Goal: Transaction & Acquisition: Purchase product/service

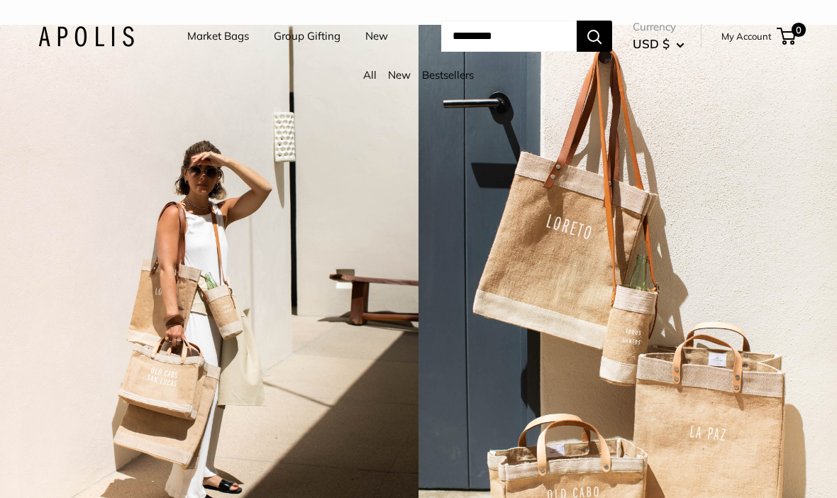
click at [212, 39] on link "Market Bags" at bounding box center [218, 36] width 62 height 20
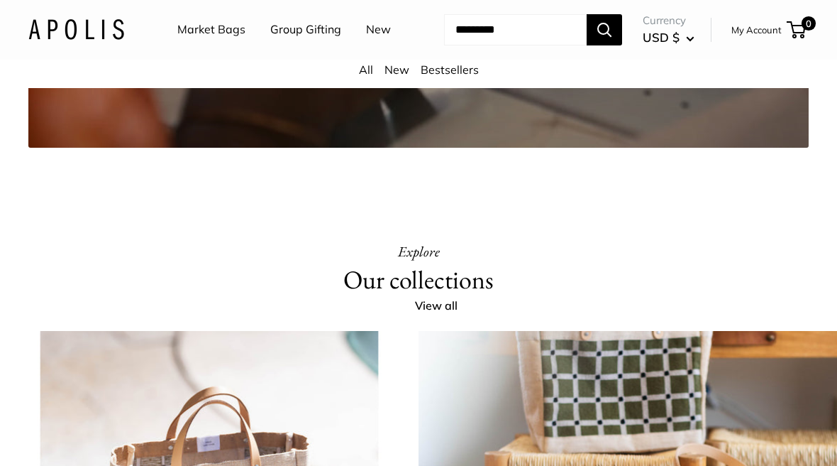
scroll to position [2449, 0]
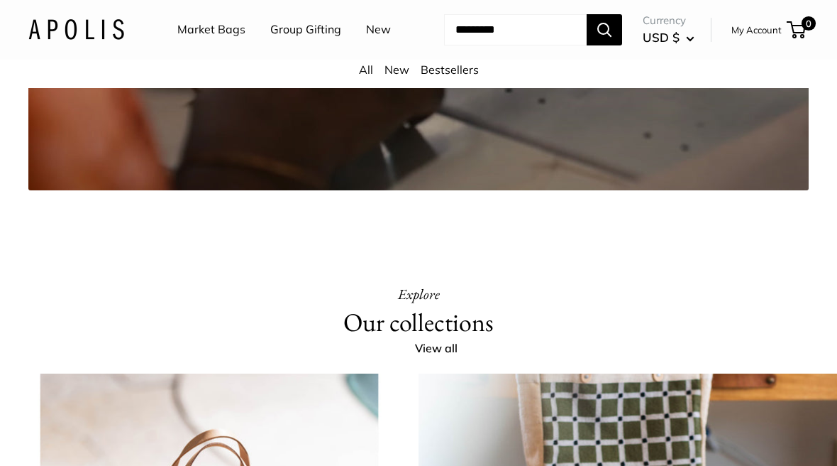
click at [444, 77] on link "Bestsellers" at bounding box center [450, 69] width 58 height 14
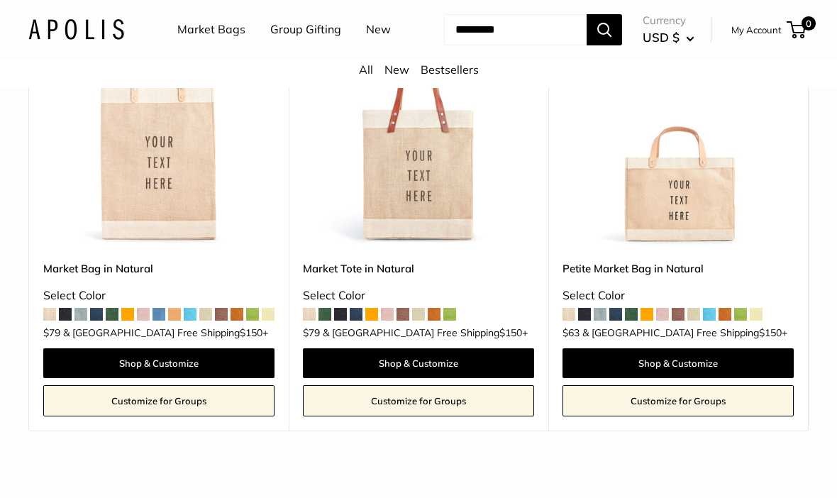
scroll to position [297, 0]
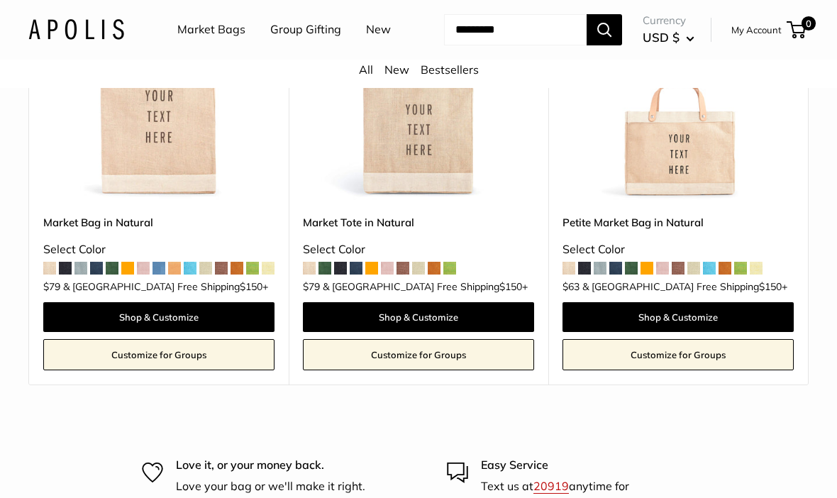
click at [403, 193] on img at bounding box center [418, 84] width 231 height 231
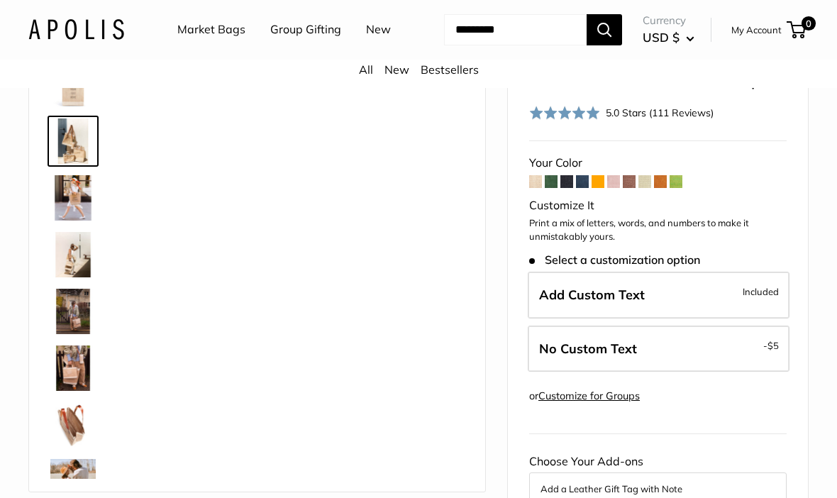
click at [62, 164] on img at bounding box center [72, 141] width 45 height 45
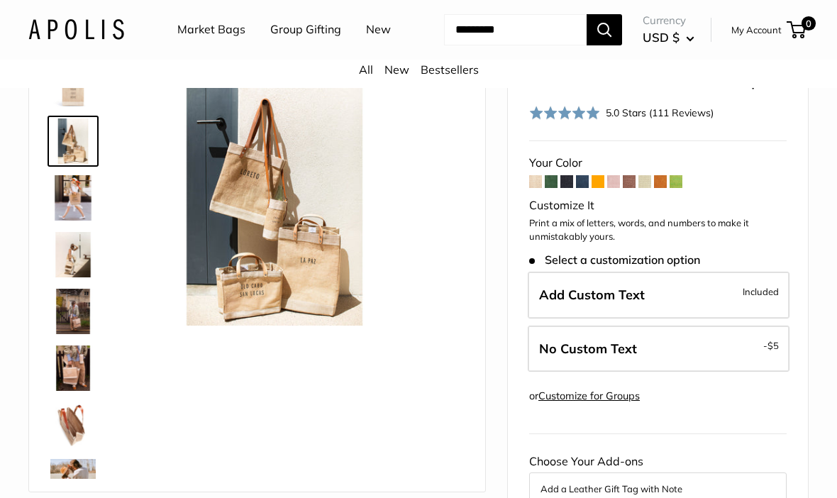
click at [62, 221] on img at bounding box center [72, 197] width 45 height 45
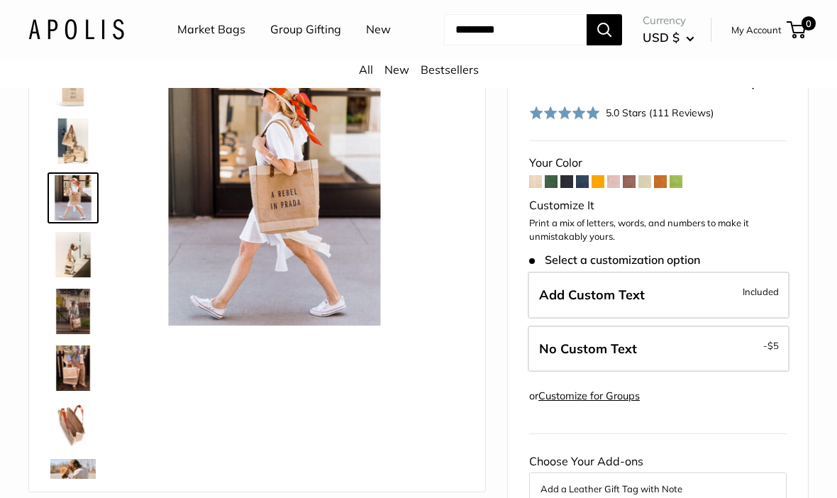
click at [65, 278] on img at bounding box center [72, 254] width 45 height 45
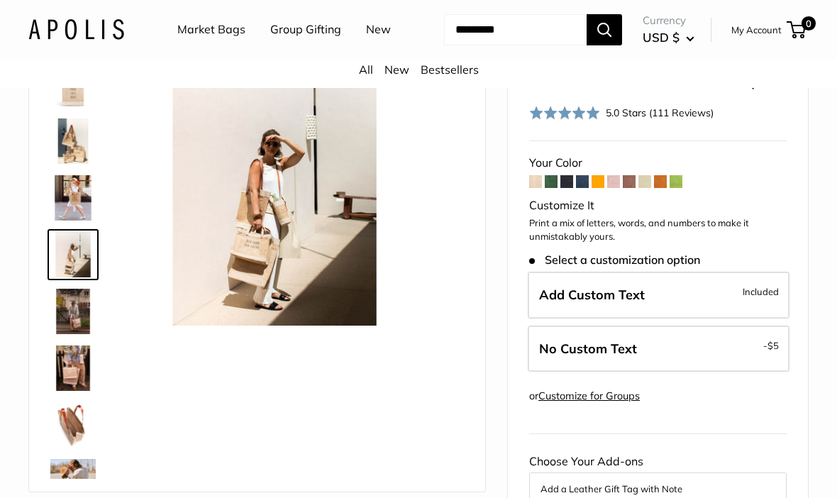
click at [66, 334] on img at bounding box center [72, 311] width 45 height 45
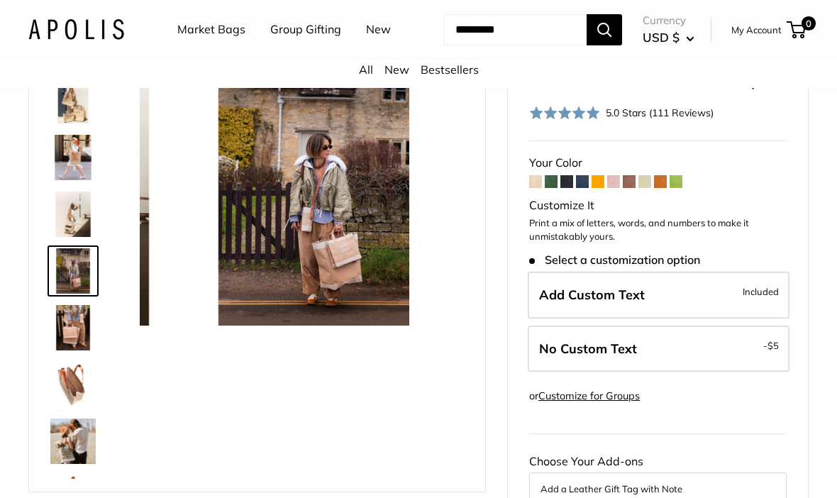
scroll to position [44, 0]
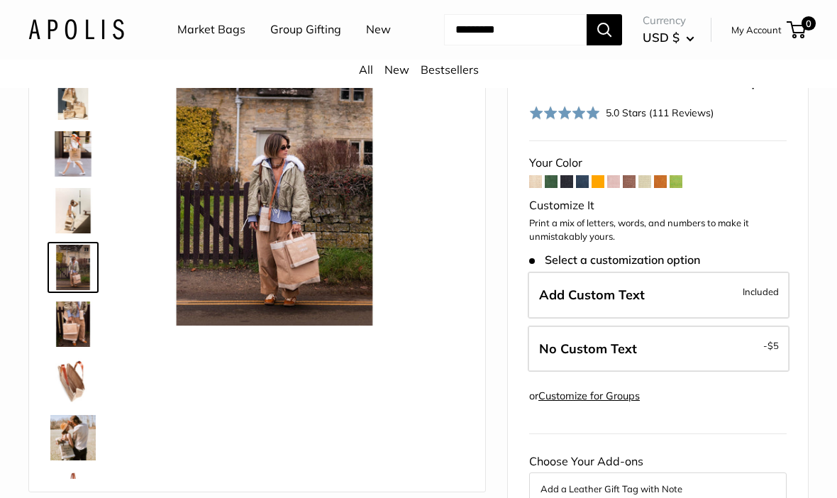
click at [63, 347] on img at bounding box center [72, 324] width 45 height 45
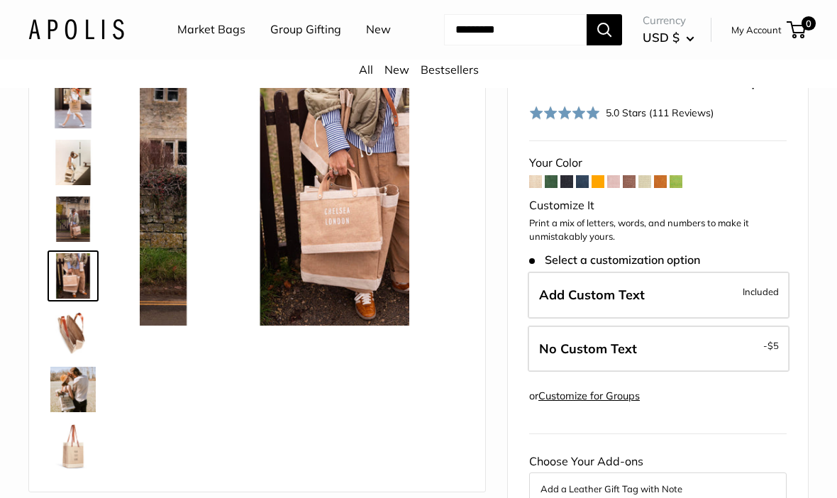
scroll to position [101, 0]
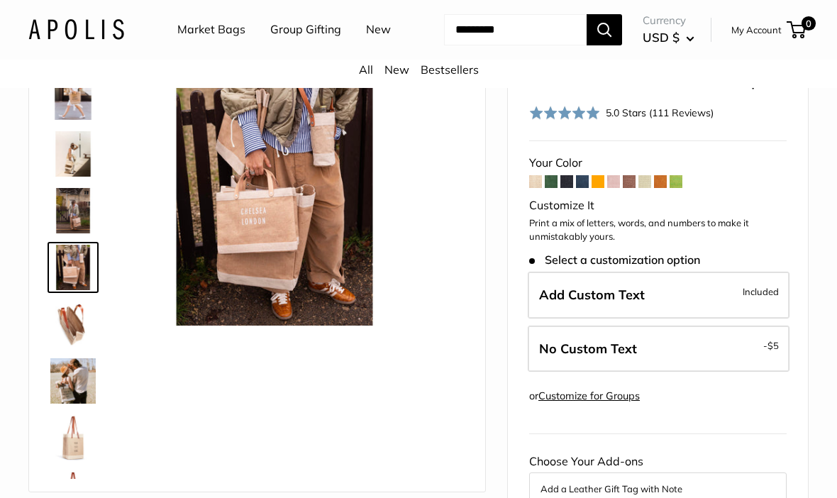
click at [62, 347] on img at bounding box center [72, 324] width 45 height 45
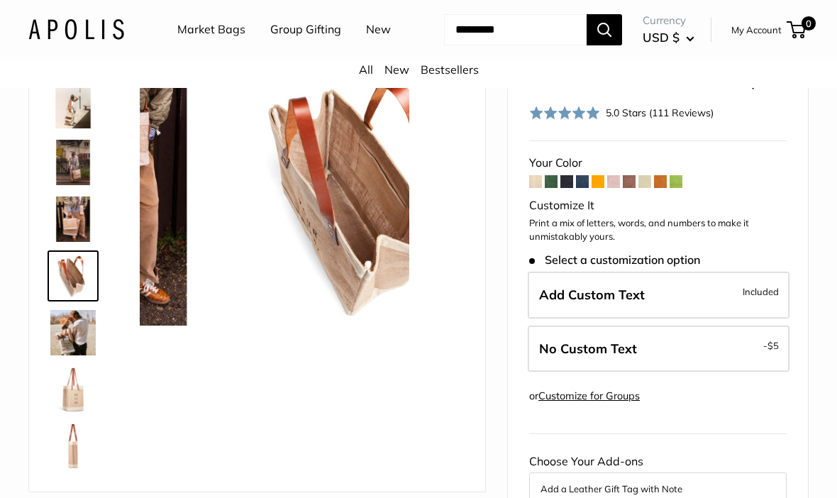
scroll to position [158, 0]
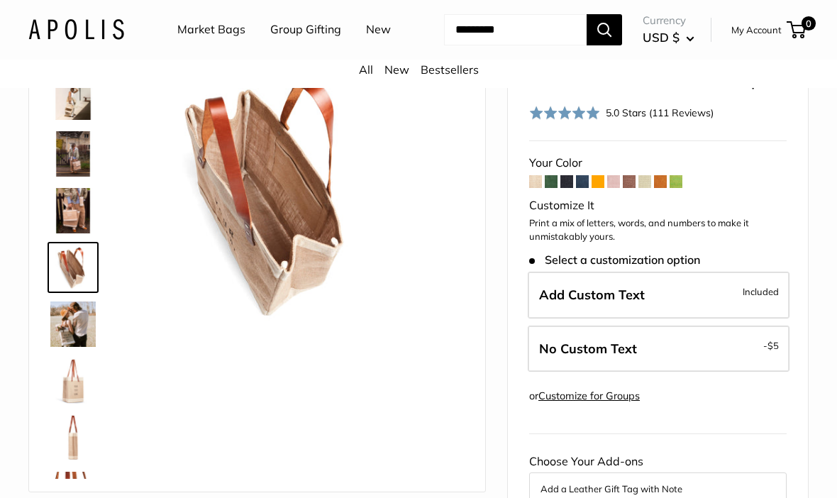
click at [60, 347] on img at bounding box center [72, 324] width 45 height 45
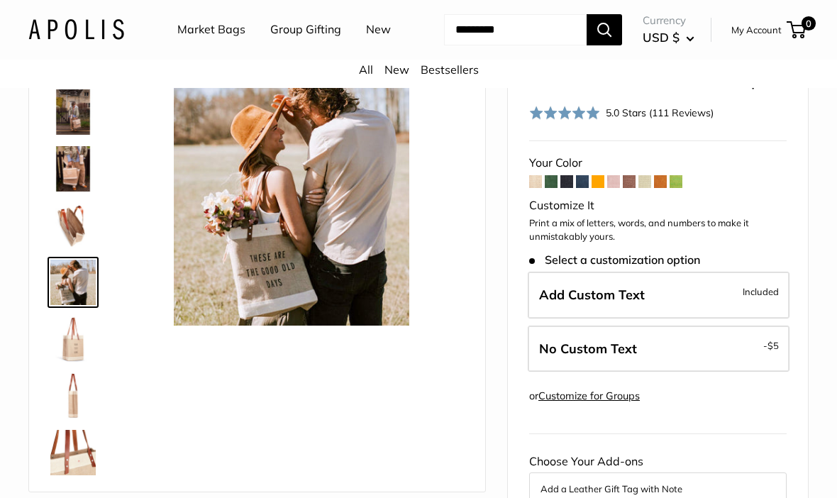
scroll to position [214, 0]
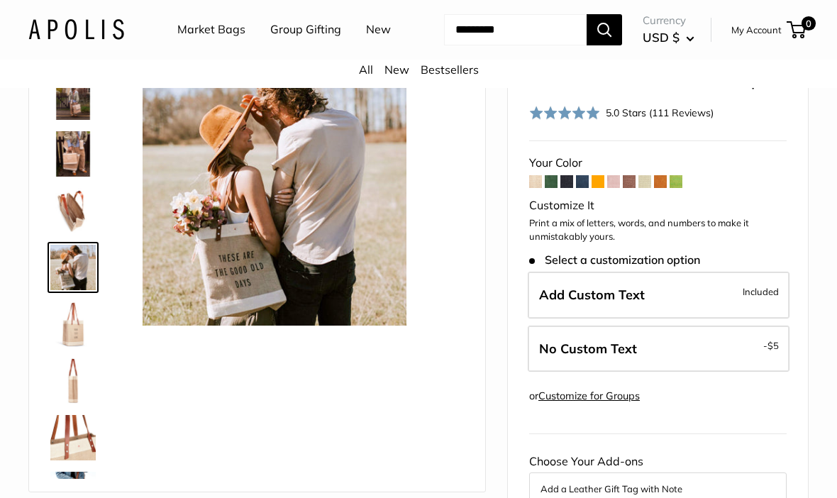
click at [630, 188] on span at bounding box center [629, 181] width 13 height 13
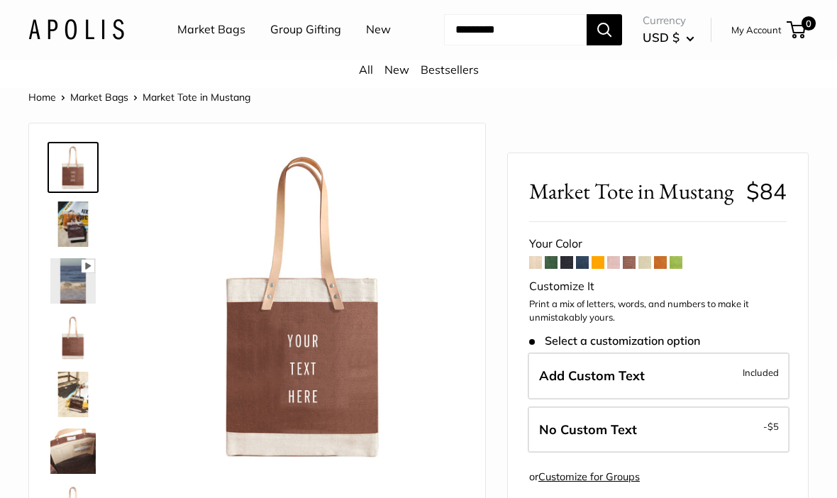
click at [66, 190] on img at bounding box center [72, 167] width 45 height 45
click at [663, 269] on span at bounding box center [660, 262] width 13 height 13
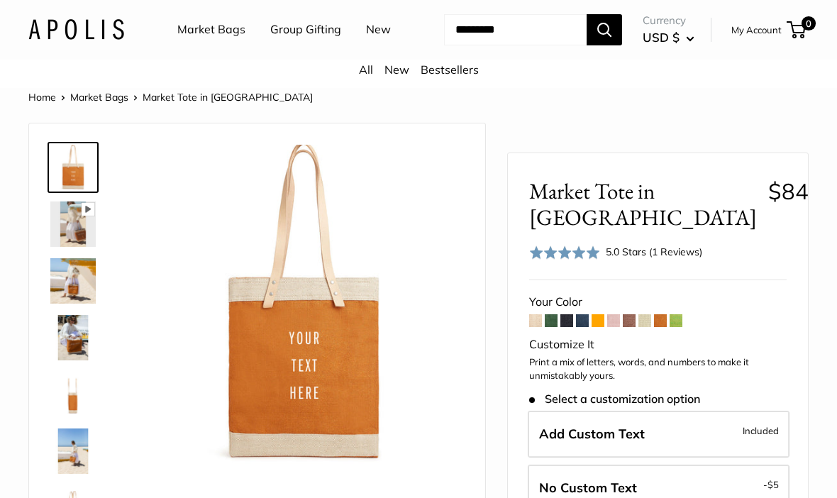
click at [554, 314] on span at bounding box center [551, 320] width 13 height 13
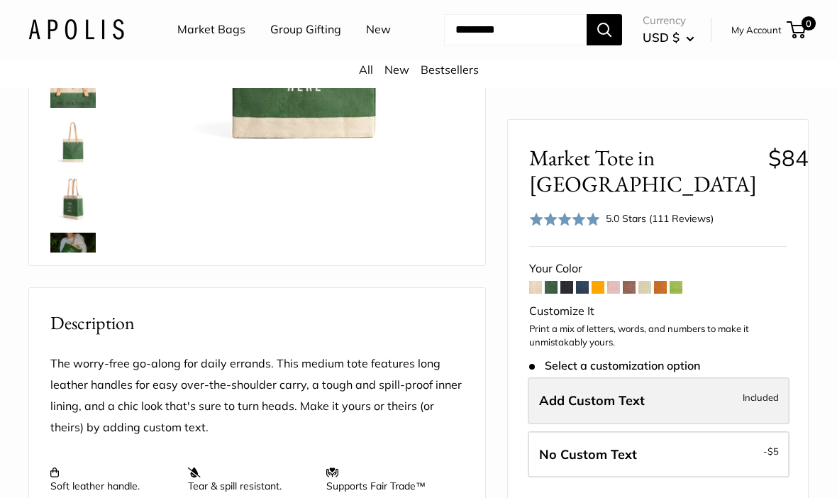
click at [726, 400] on label "Add Custom Text Included" at bounding box center [659, 401] width 262 height 47
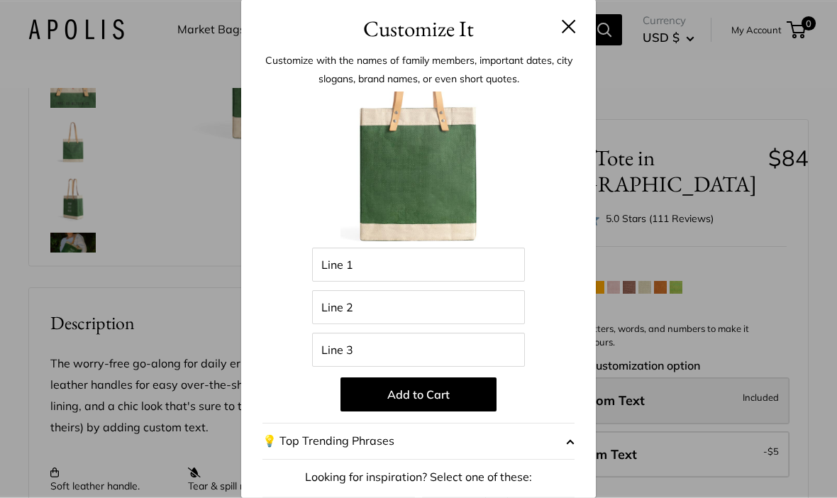
scroll to position [309, 0]
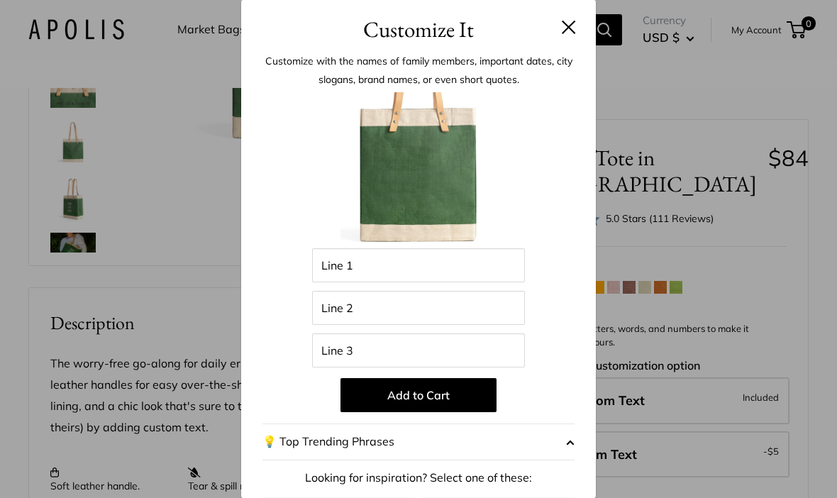
click at [575, 30] on button at bounding box center [569, 27] width 14 height 14
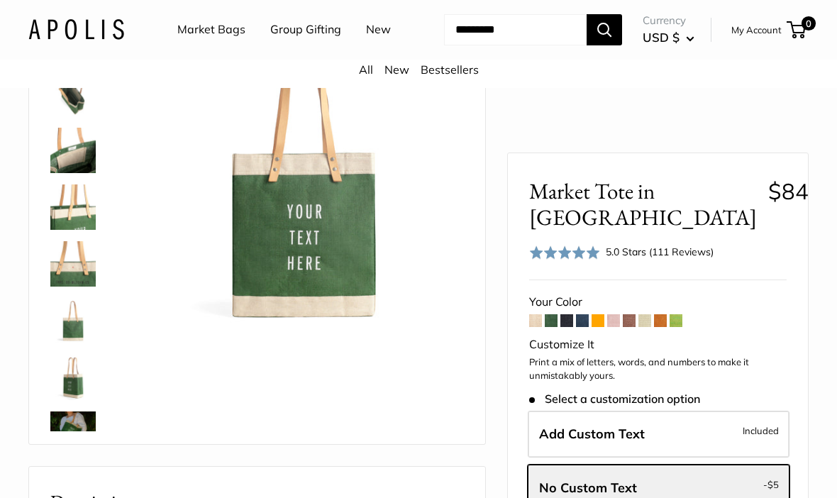
scroll to position [0, 0]
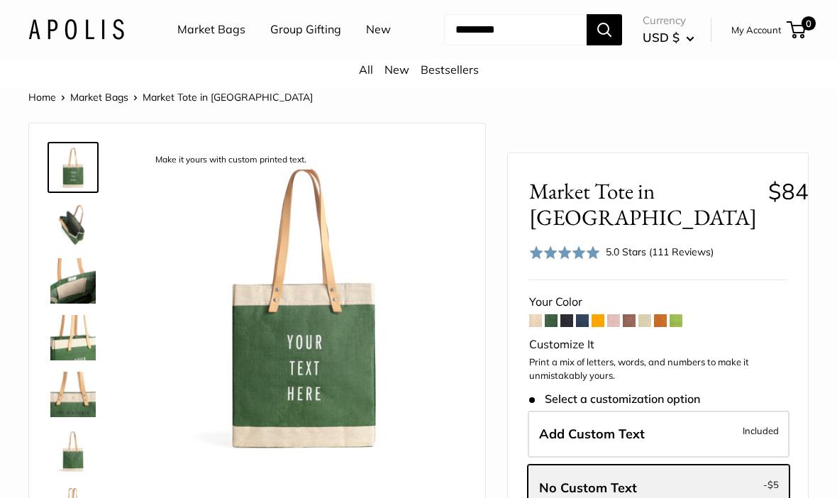
click at [366, 40] on link "New" at bounding box center [378, 29] width 25 height 21
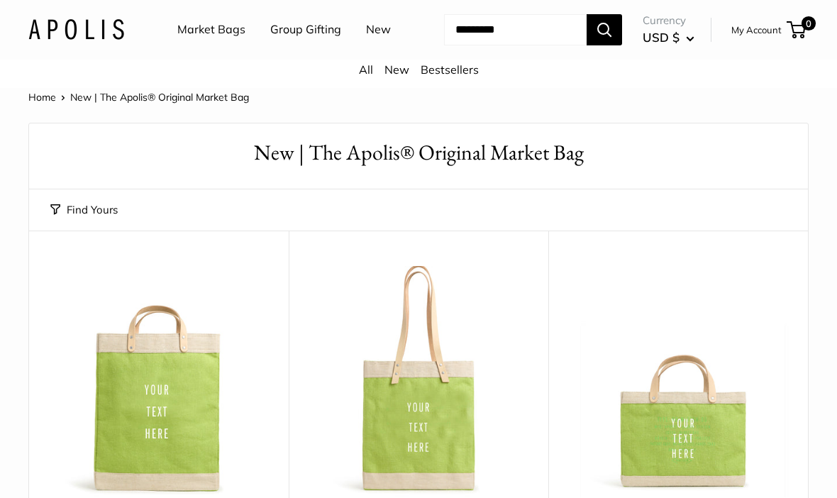
click at [368, 77] on link "All" at bounding box center [366, 69] width 14 height 14
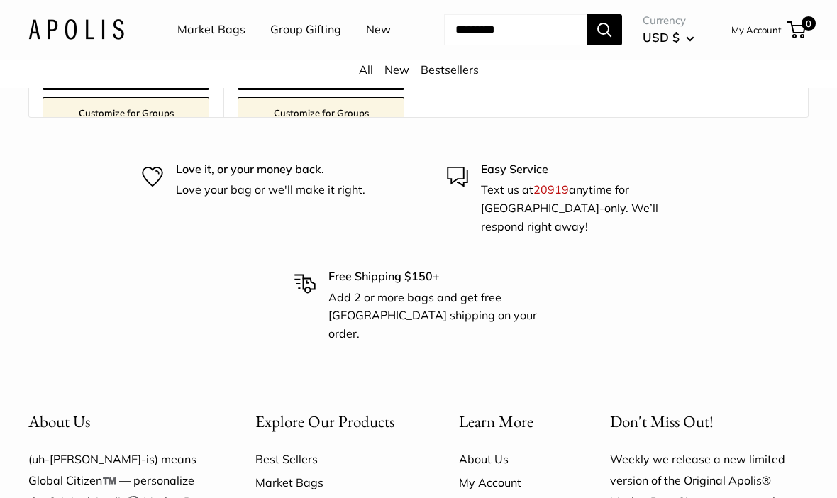
scroll to position [7814, 0]
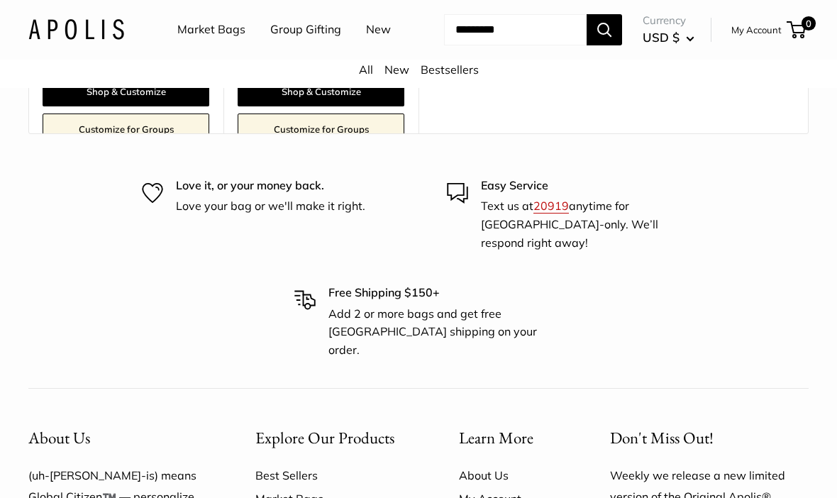
click at [450, 77] on link "Bestsellers" at bounding box center [450, 69] width 58 height 14
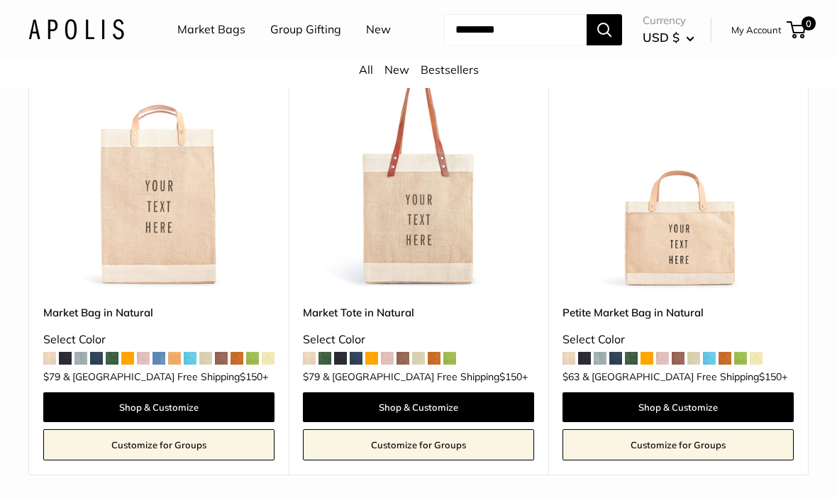
scroll to position [206, 0]
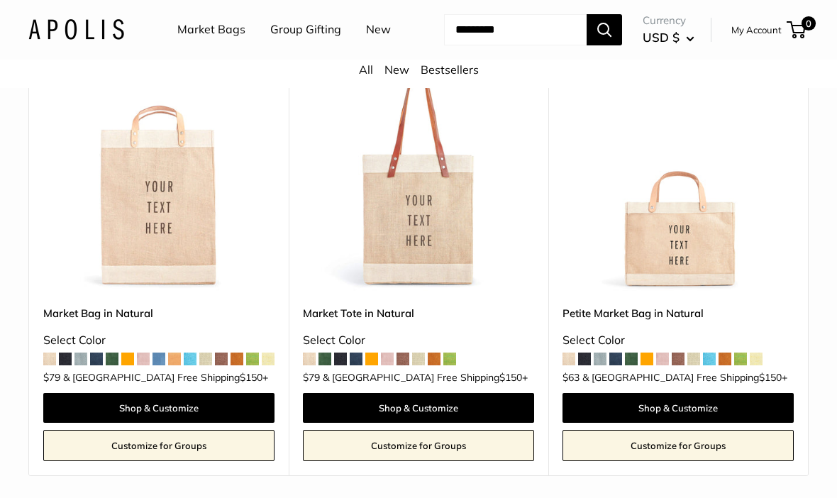
click at [395, 292] on img at bounding box center [418, 175] width 231 height 231
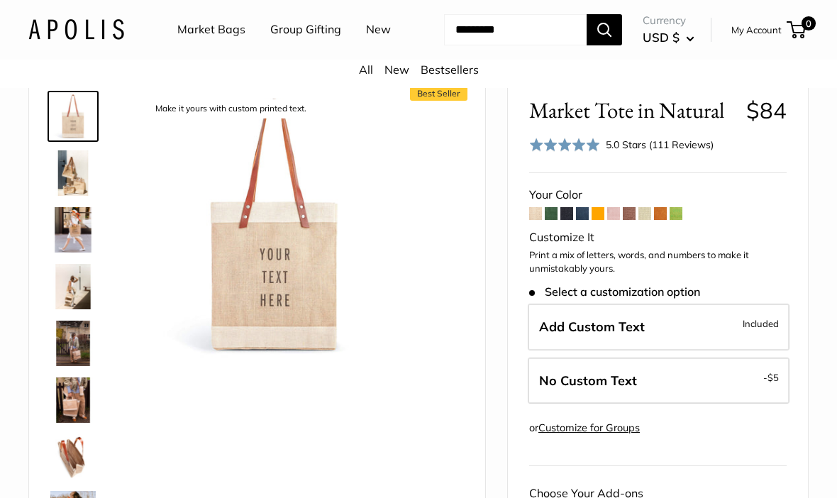
scroll to position [58, 0]
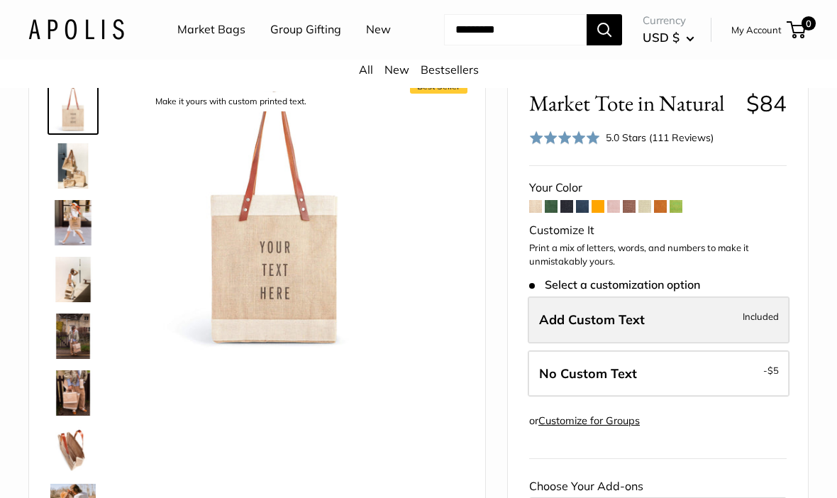
click at [648, 344] on label "Add Custom Text Included" at bounding box center [659, 320] width 262 height 47
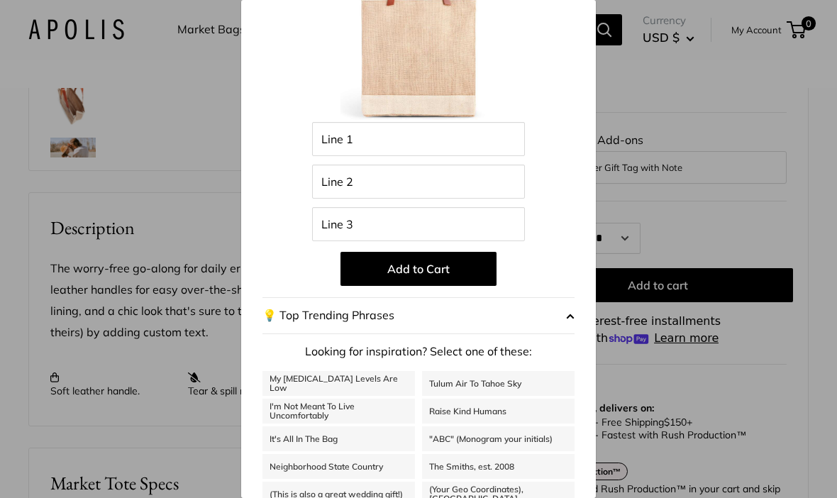
scroll to position [405, 0]
click at [572, 317] on span "button" at bounding box center [570, 315] width 9 height 21
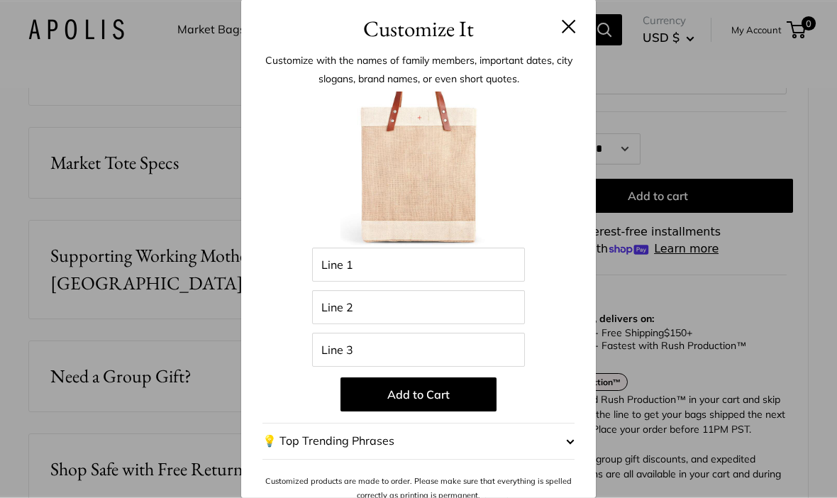
scroll to position [725, 0]
click at [573, 453] on span "button" at bounding box center [570, 442] width 9 height 21
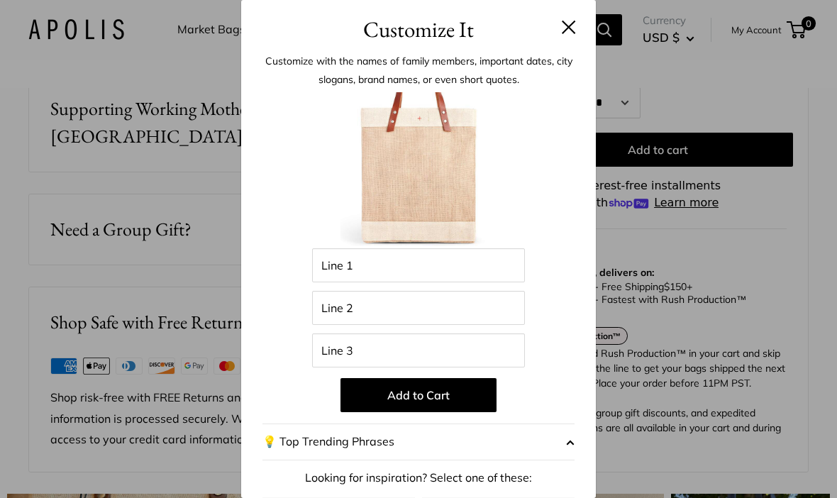
scroll to position [0, 0]
click at [576, 27] on button at bounding box center [569, 27] width 14 height 14
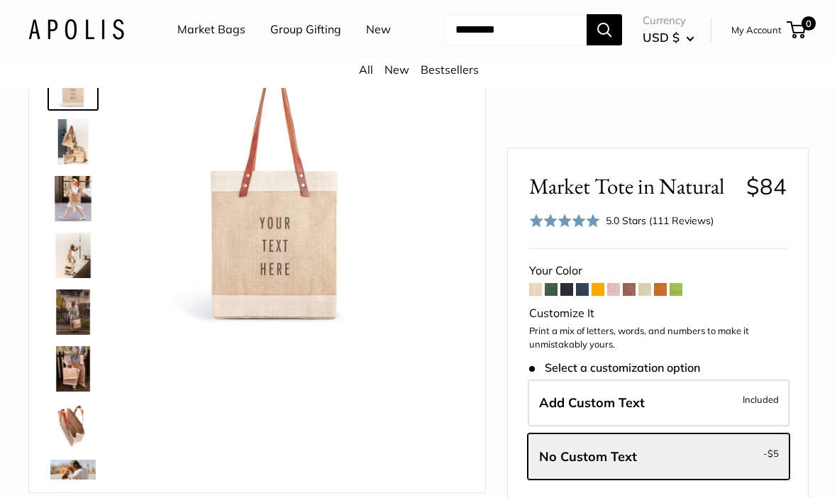
scroll to position [83, 0]
click at [551, 292] on span at bounding box center [551, 289] width 13 height 13
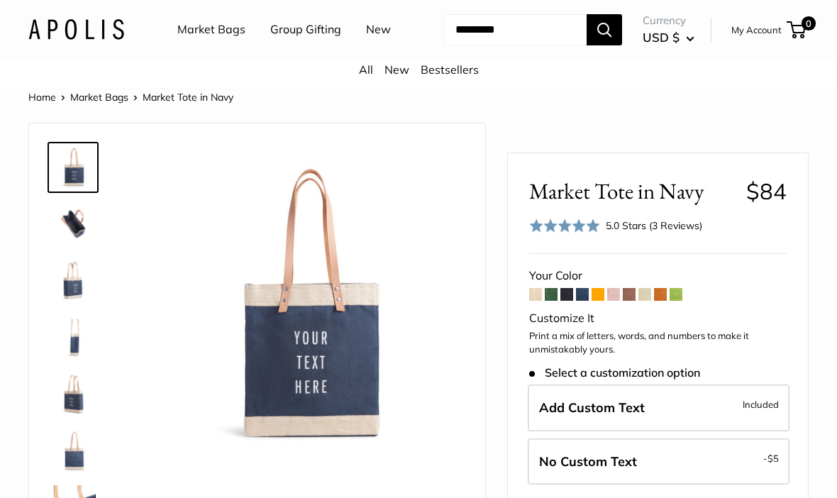
click at [602, 301] on span at bounding box center [598, 294] width 13 height 13
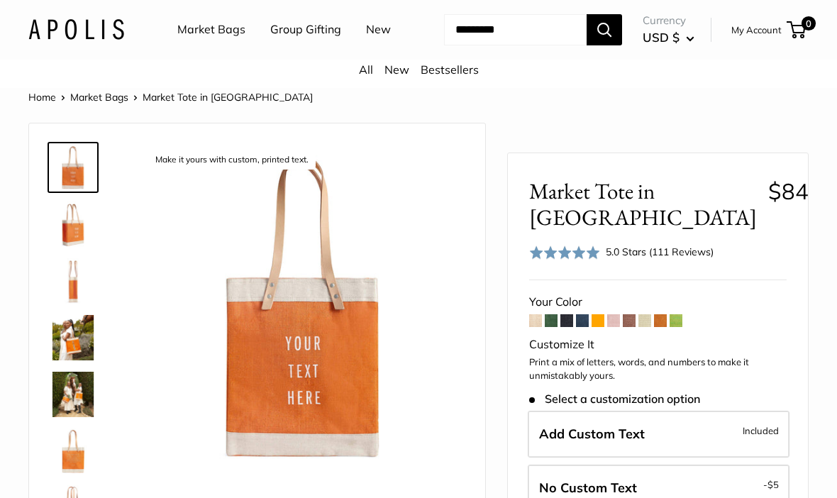
click at [616, 314] on span at bounding box center [614, 320] width 13 height 13
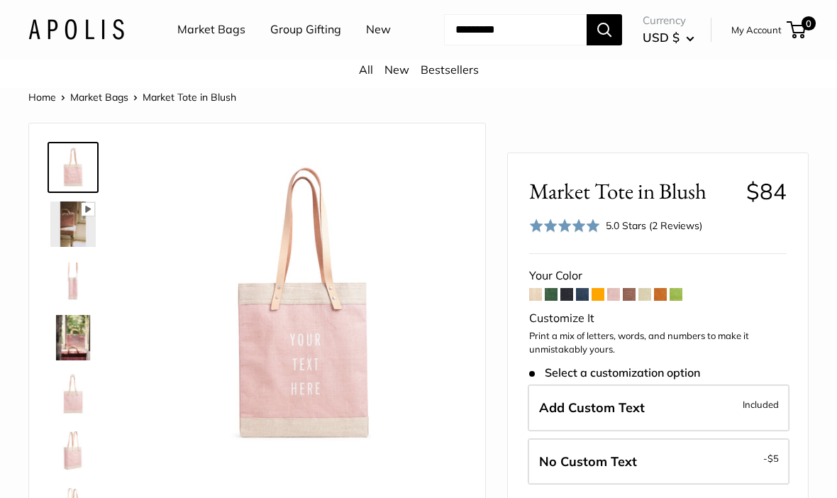
click at [636, 301] on span at bounding box center [629, 294] width 13 height 13
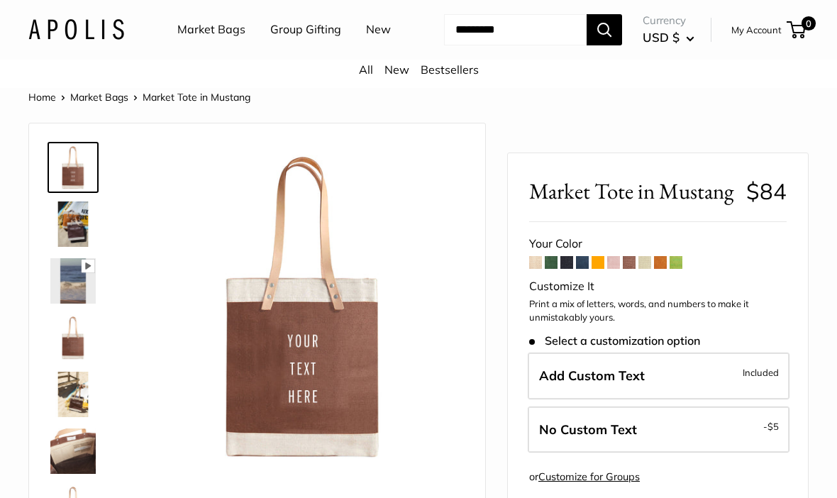
click at [642, 269] on span at bounding box center [645, 262] width 13 height 13
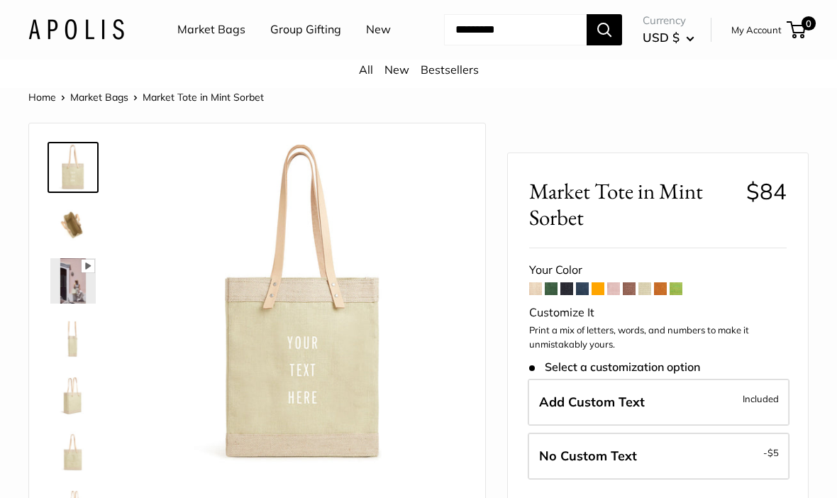
click at [662, 295] on span at bounding box center [660, 288] width 13 height 13
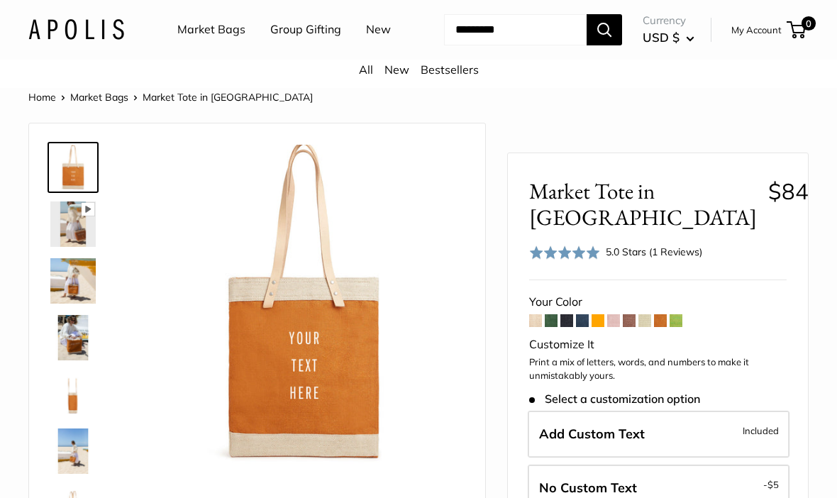
click at [598, 314] on span at bounding box center [598, 320] width 13 height 13
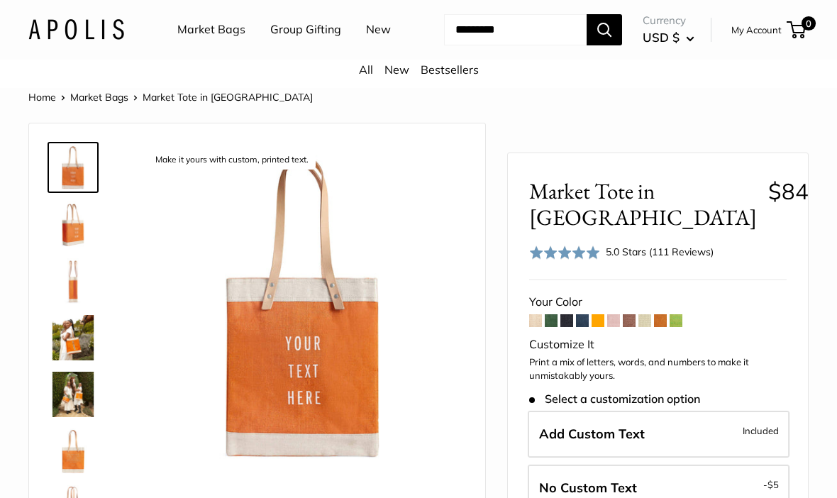
click at [595, 314] on span at bounding box center [598, 320] width 13 height 13
click at [659, 314] on span at bounding box center [660, 320] width 13 height 13
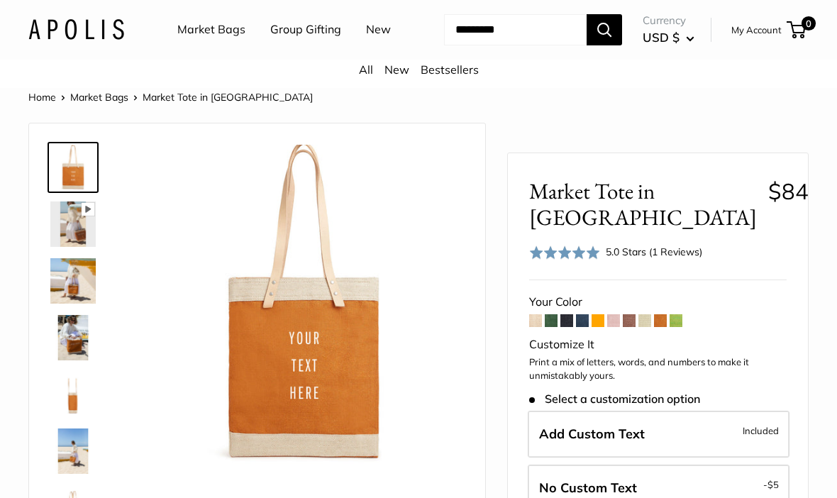
click at [596, 314] on span at bounding box center [598, 320] width 13 height 13
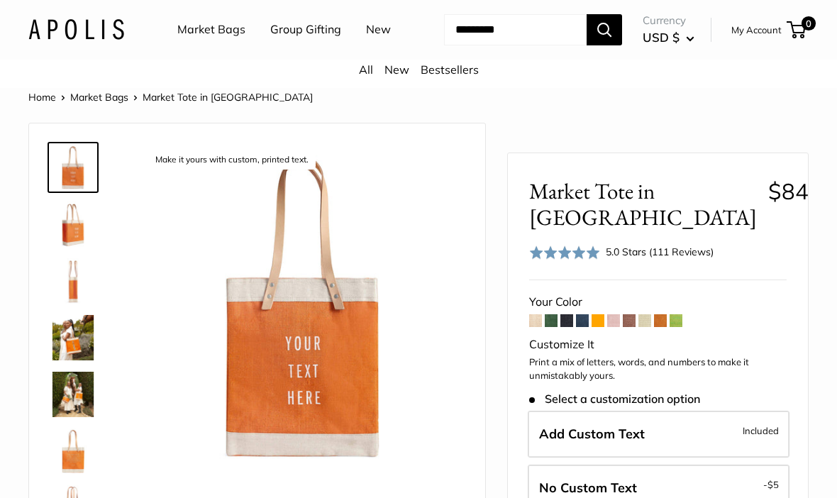
click at [681, 314] on span at bounding box center [676, 320] width 13 height 13
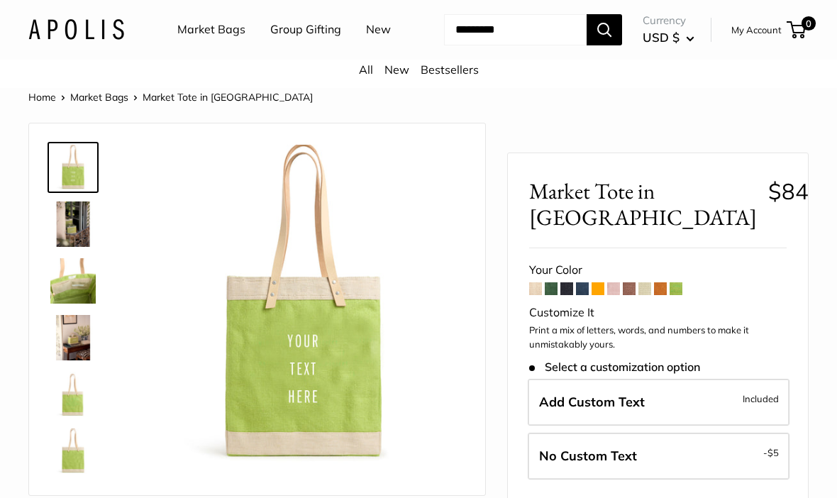
click at [556, 295] on span at bounding box center [551, 288] width 13 height 13
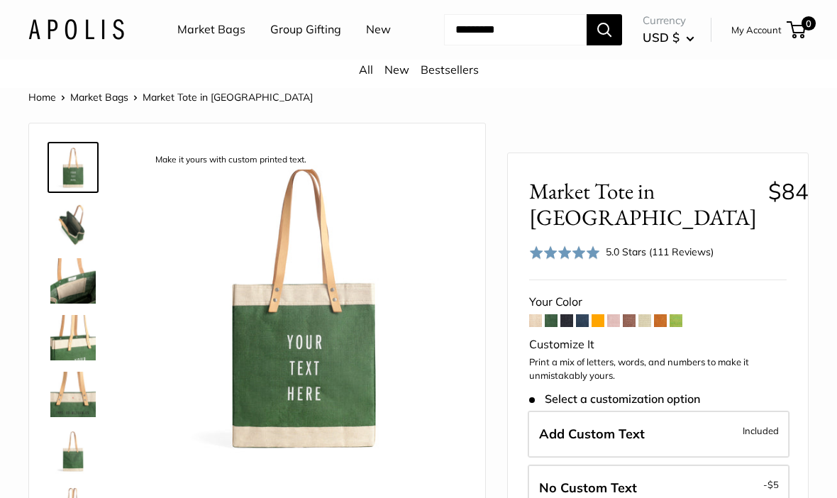
click at [364, 77] on link "All" at bounding box center [366, 69] width 14 height 14
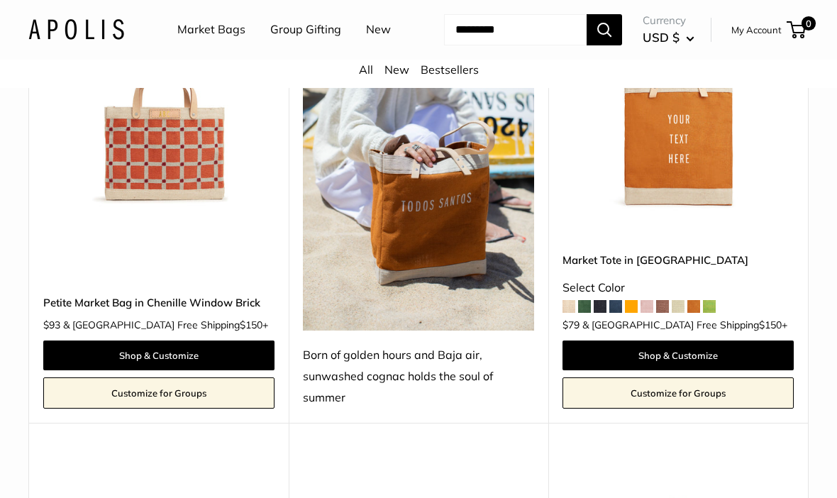
scroll to position [2088, 0]
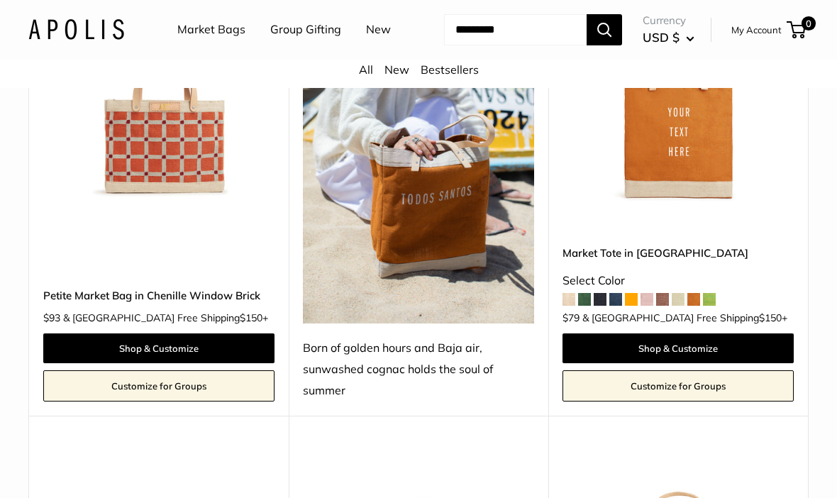
click at [709, 205] on img at bounding box center [678, 89] width 231 height 231
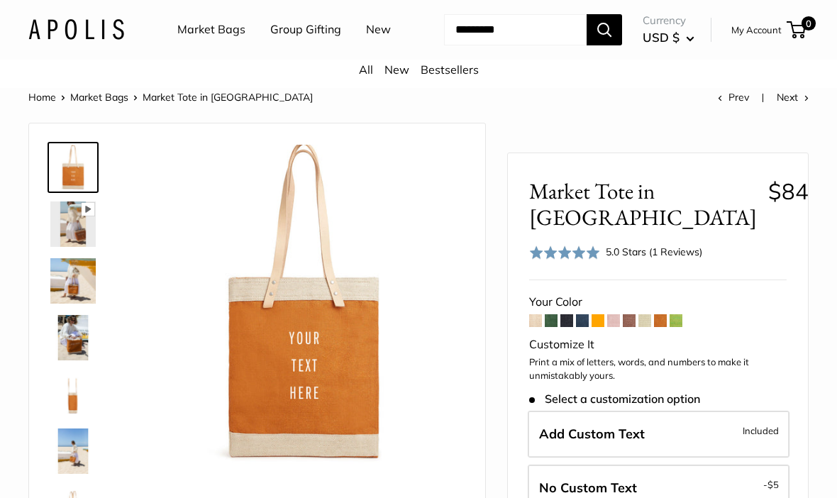
scroll to position [41, 0]
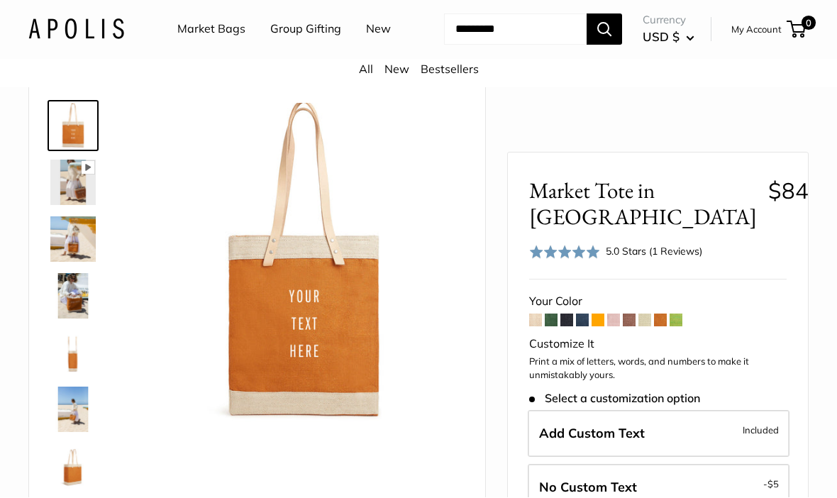
click at [632, 314] on span at bounding box center [629, 320] width 13 height 13
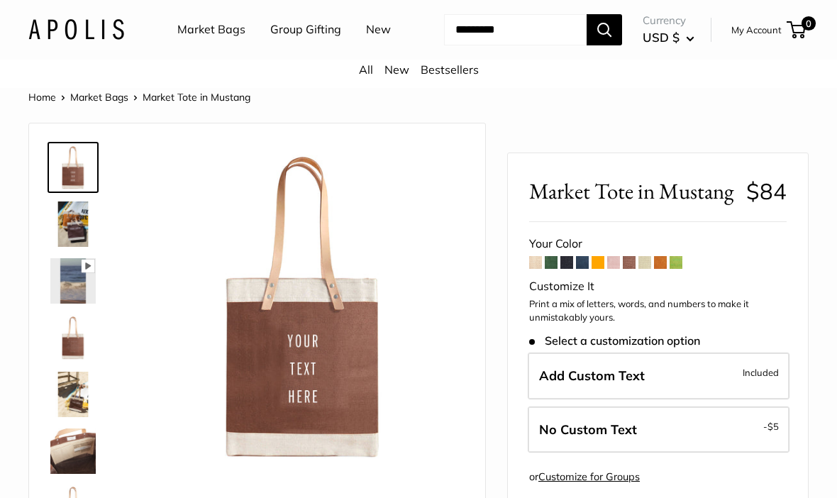
click at [551, 269] on span at bounding box center [551, 262] width 13 height 13
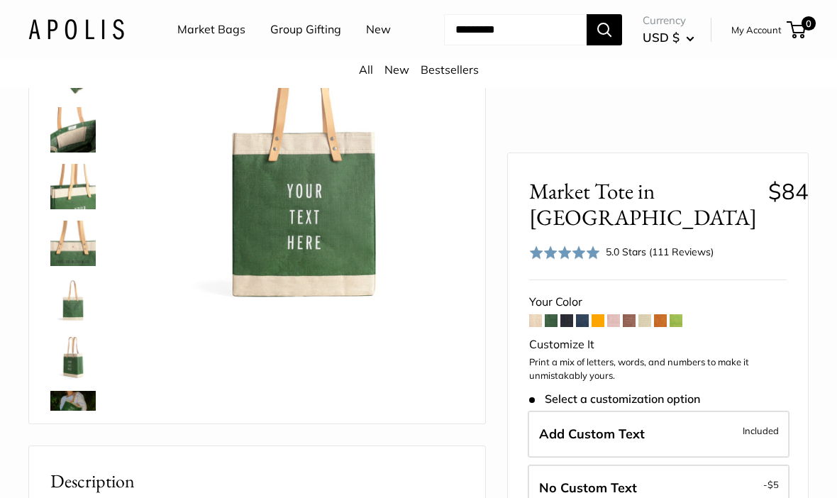
scroll to position [152, 0]
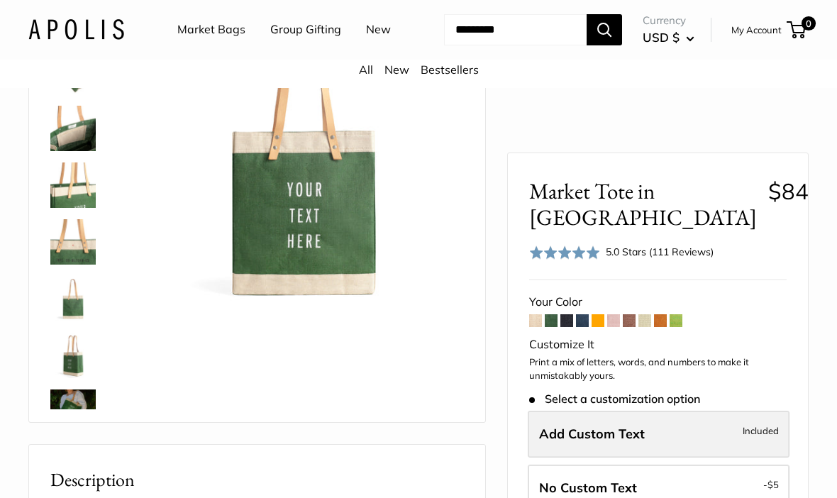
click at [744, 435] on span "Included" at bounding box center [761, 430] width 36 height 17
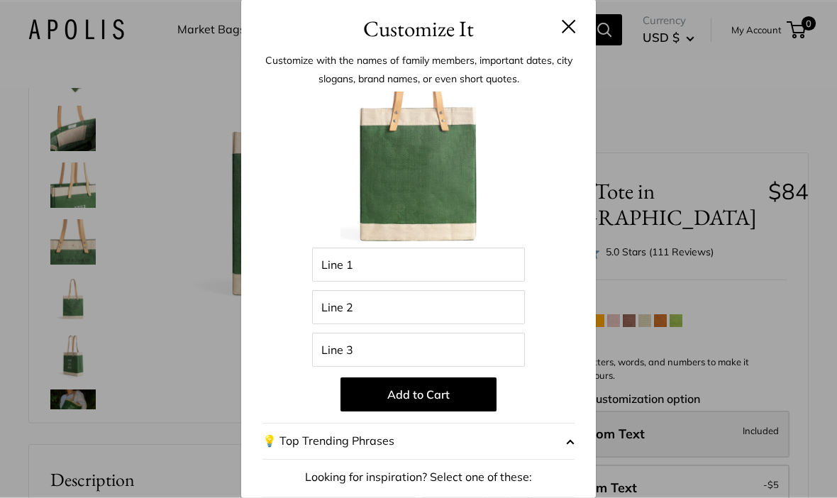
scroll to position [153, 0]
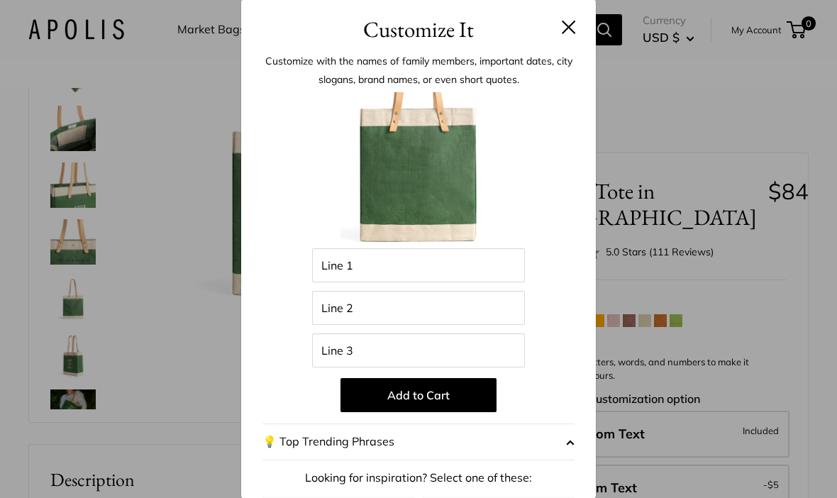
click at [786, 367] on div "Customize It Customize with the names of family members, important dates, city …" at bounding box center [418, 249] width 837 height 498
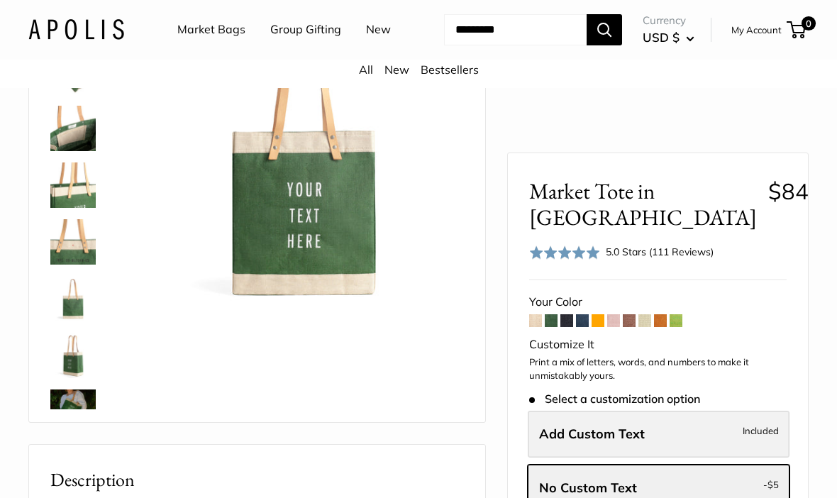
click at [664, 431] on label "Add Custom Text Included" at bounding box center [659, 434] width 262 height 47
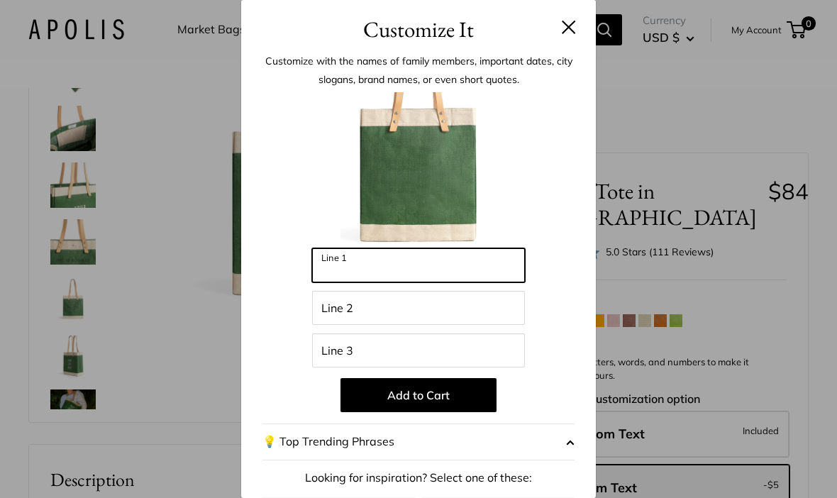
click at [385, 271] on input "Line 1" at bounding box center [418, 265] width 213 height 34
type input "***"
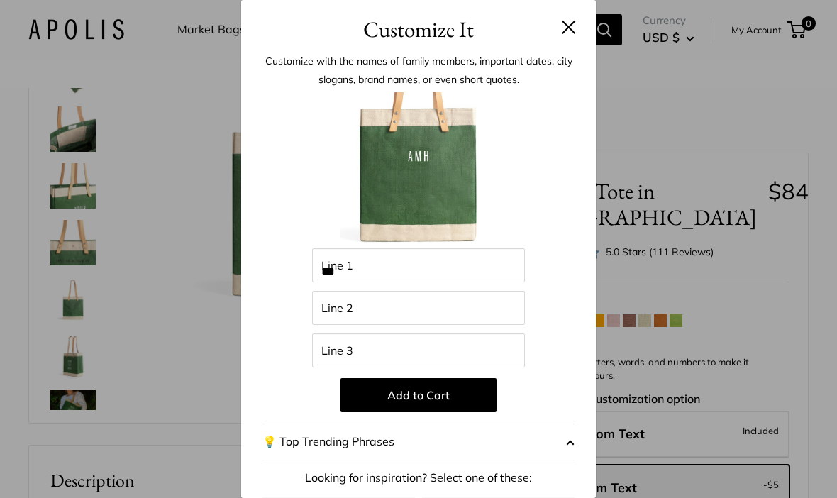
click at [72, 177] on div "Customize It Customize with the names of family members, important dates, city …" at bounding box center [418, 249] width 837 height 498
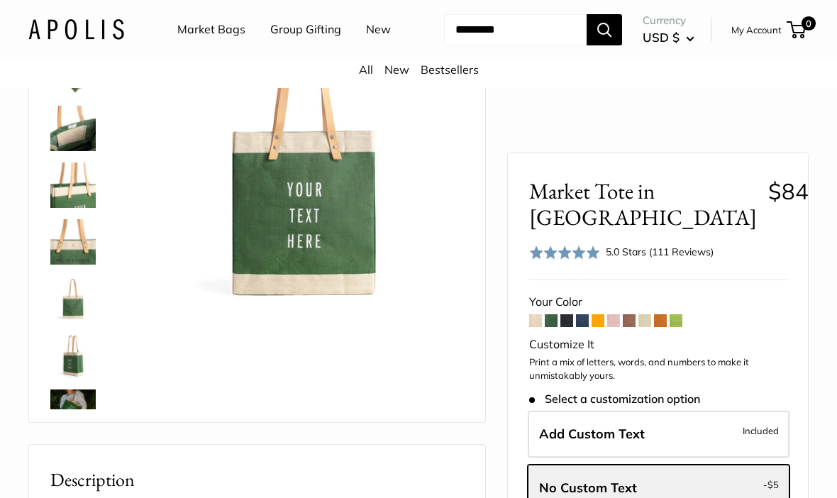
click at [68, 152] on img at bounding box center [72, 128] width 45 height 45
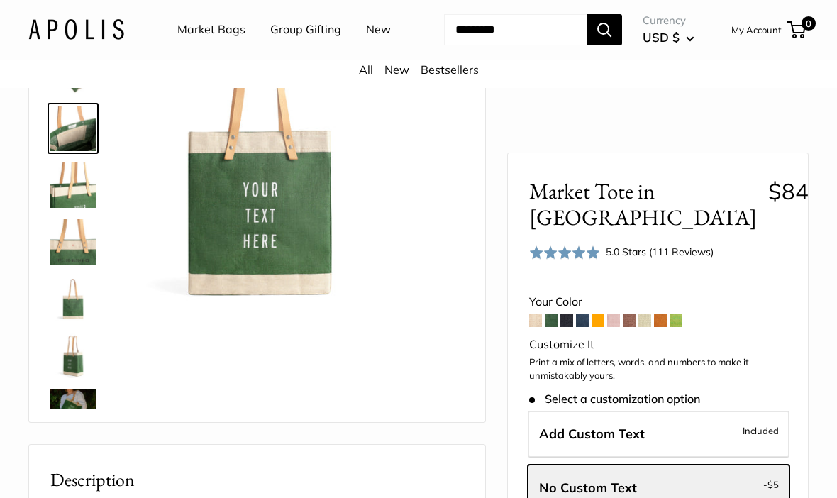
scroll to position [153, 0]
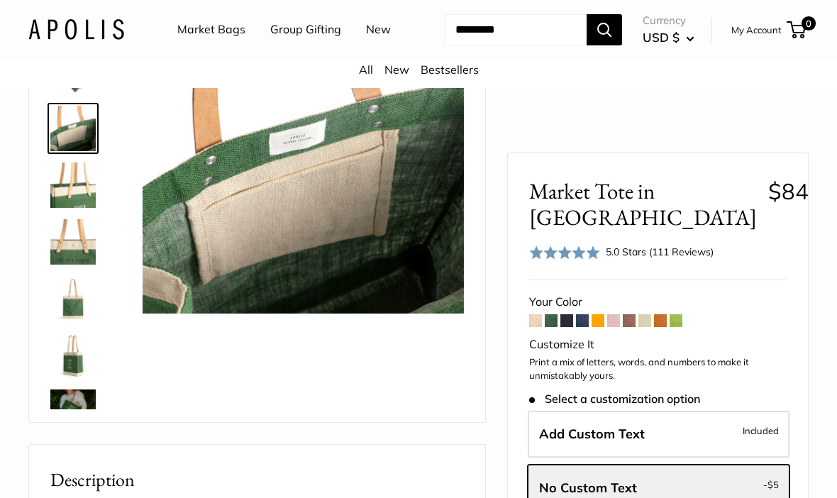
click at [69, 208] on img at bounding box center [72, 185] width 45 height 45
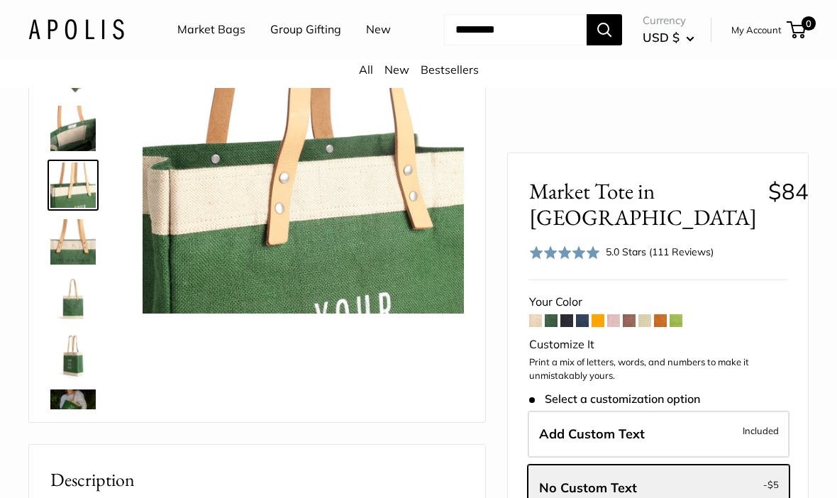
click at [70, 265] on img at bounding box center [72, 241] width 45 height 45
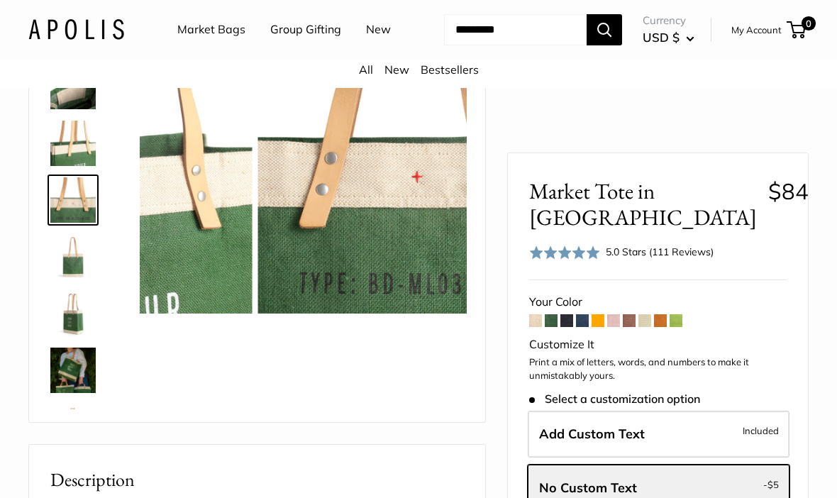
scroll to position [44, 0]
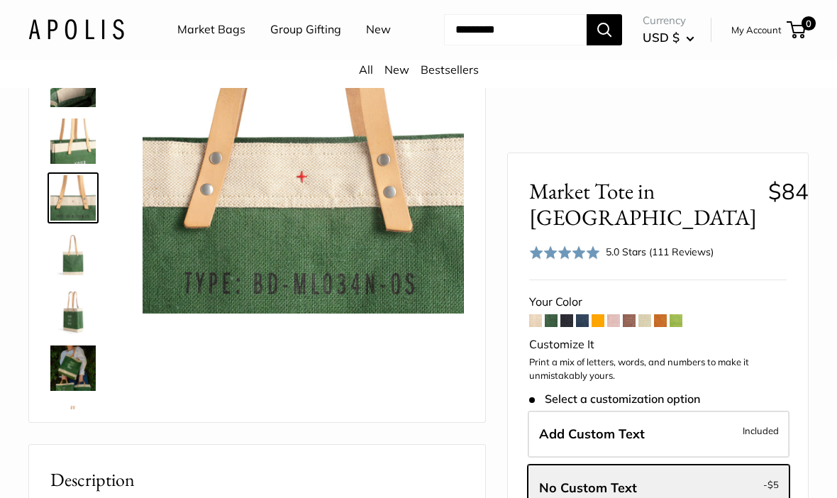
click at [65, 278] on img at bounding box center [72, 254] width 45 height 45
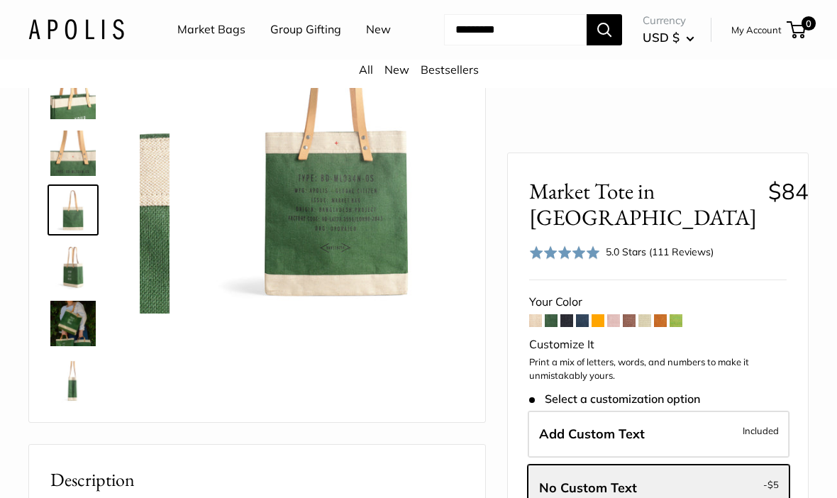
scroll to position [101, 0]
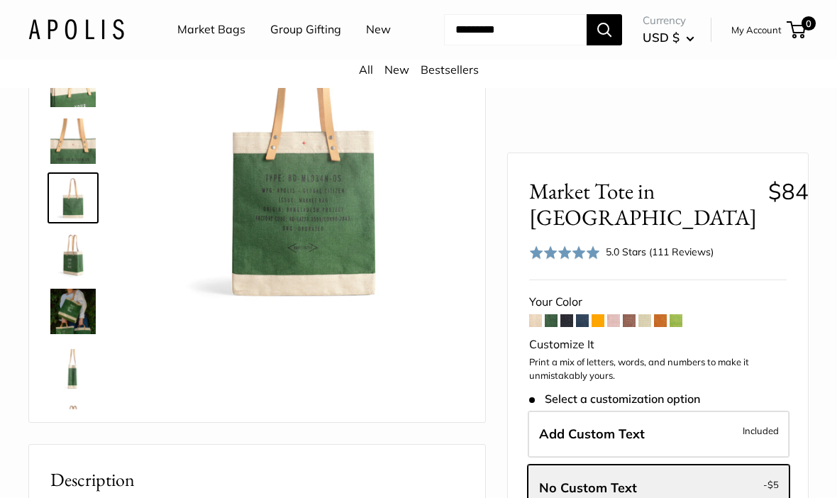
click at [65, 278] on img at bounding box center [72, 254] width 45 height 45
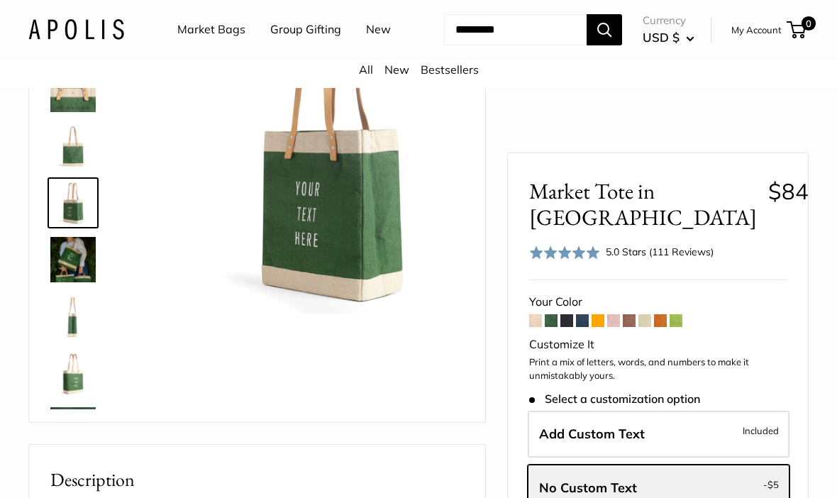
scroll to position [158, 0]
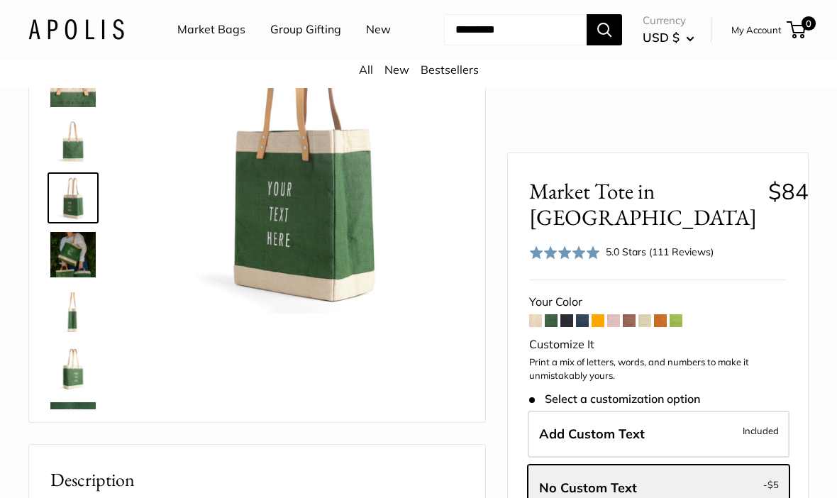
click at [64, 278] on img at bounding box center [72, 254] width 45 height 45
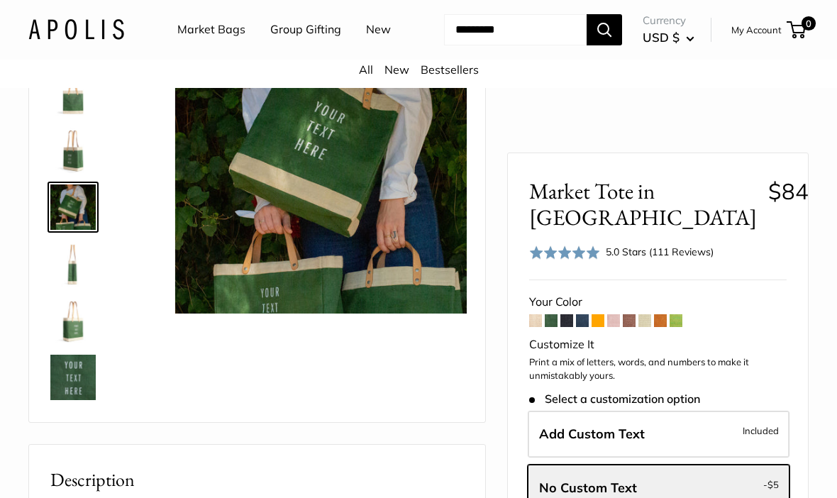
scroll to position [214, 0]
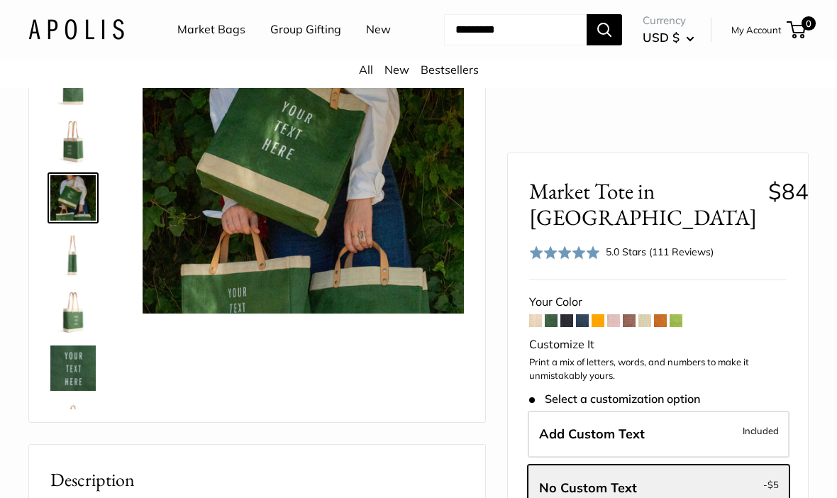
click at [67, 334] on img at bounding box center [72, 311] width 45 height 45
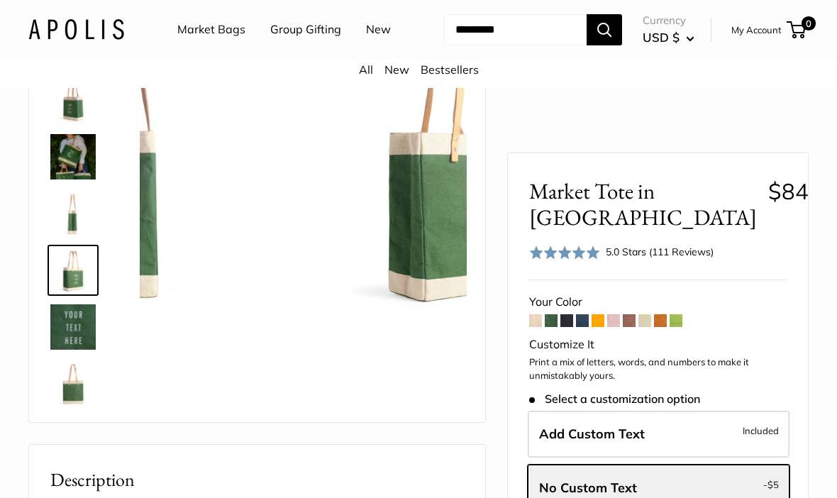
scroll to position [261, 0]
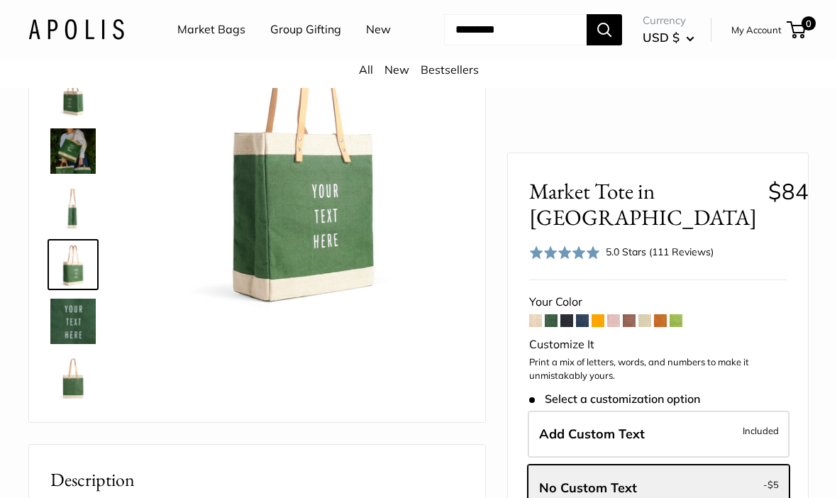
click at [61, 401] on img at bounding box center [72, 378] width 45 height 45
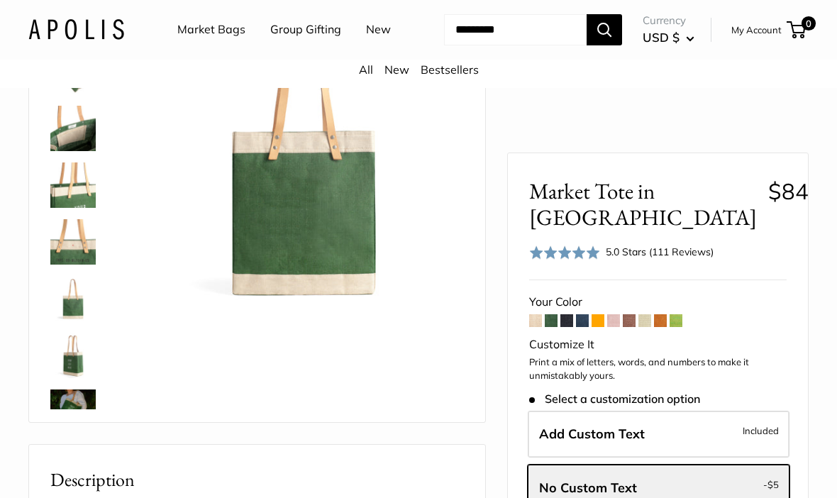
scroll to position [0, 0]
click at [58, 208] on img at bounding box center [72, 185] width 45 height 45
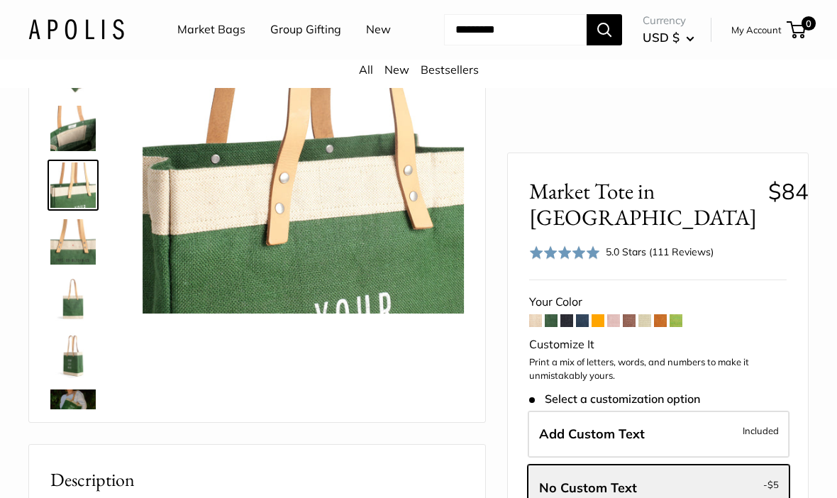
click at [397, 77] on link "New" at bounding box center [397, 69] width 25 height 14
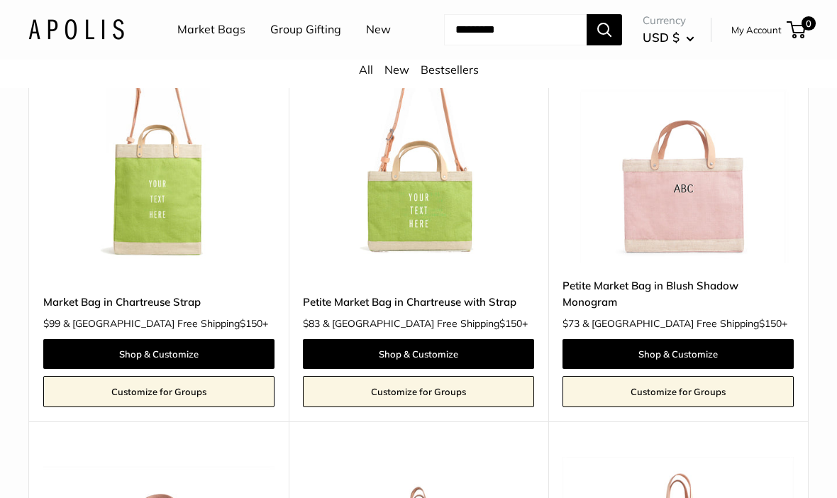
scroll to position [741, 0]
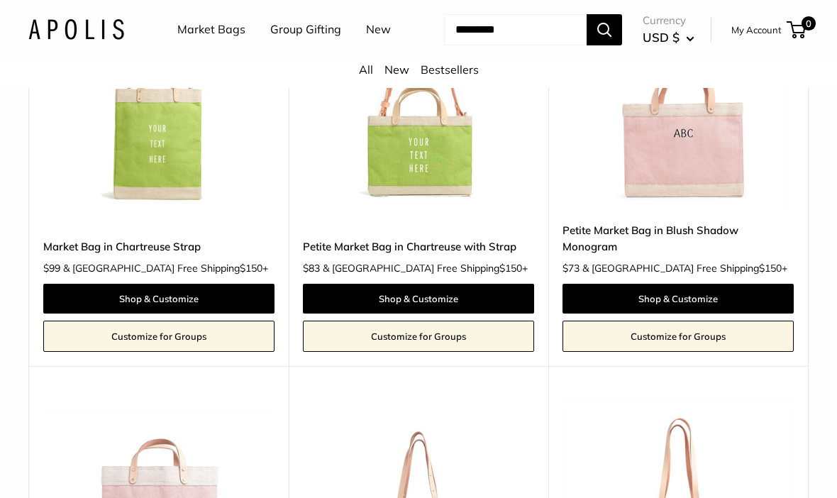
click at [699, 208] on img at bounding box center [678, 92] width 231 height 231
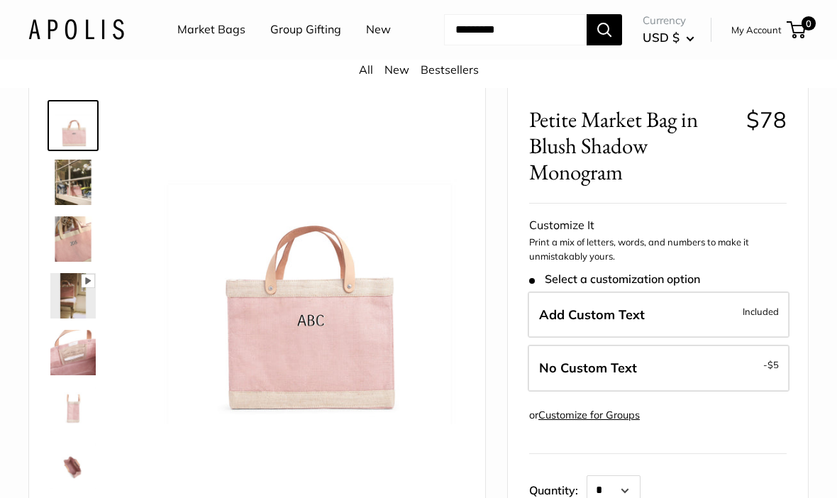
click at [366, 40] on link "New" at bounding box center [378, 29] width 25 height 21
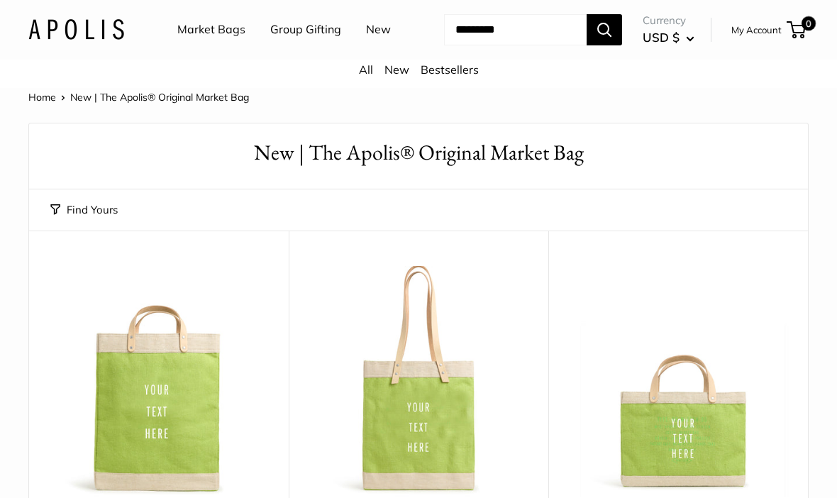
click at [214, 30] on link "Market Bags" at bounding box center [211, 29] width 68 height 21
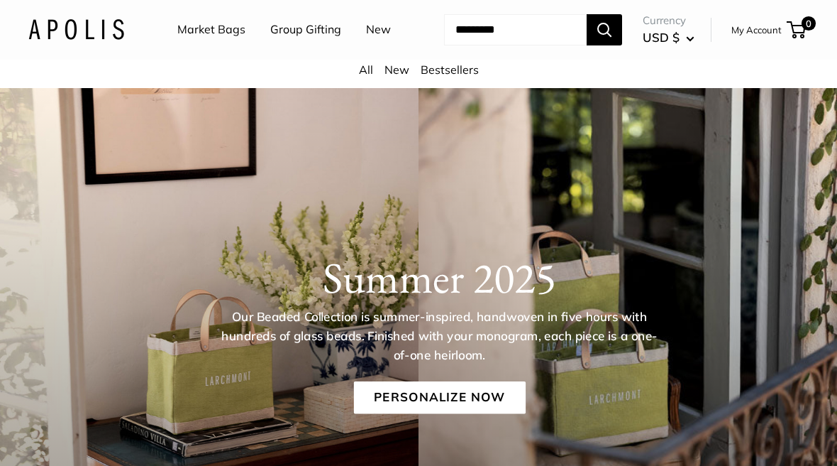
click at [370, 77] on link "All" at bounding box center [366, 69] width 14 height 14
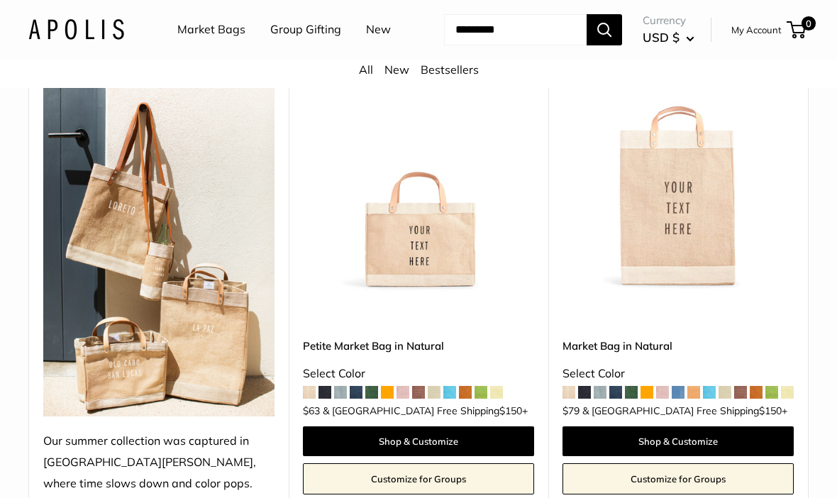
scroll to position [206, 0]
click at [37, 361] on div "**********" at bounding box center [159, 267] width 260 height 484
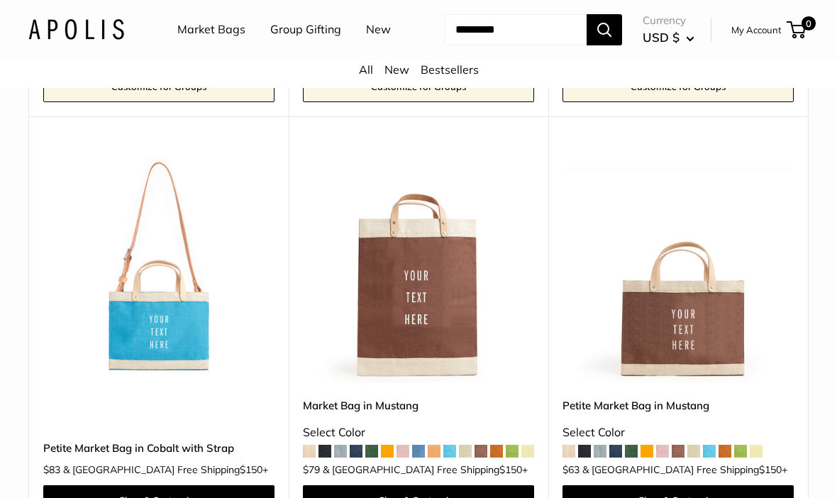
scroll to position [3781, 0]
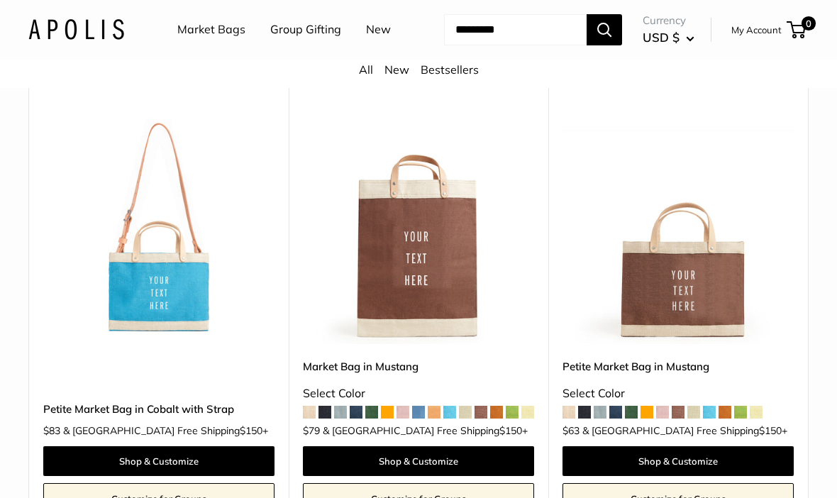
click at [694, 344] on img at bounding box center [678, 228] width 231 height 231
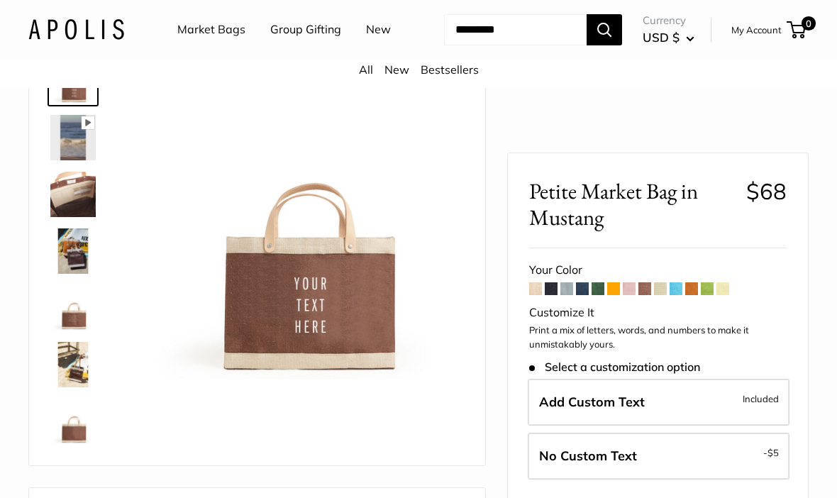
scroll to position [114, 0]
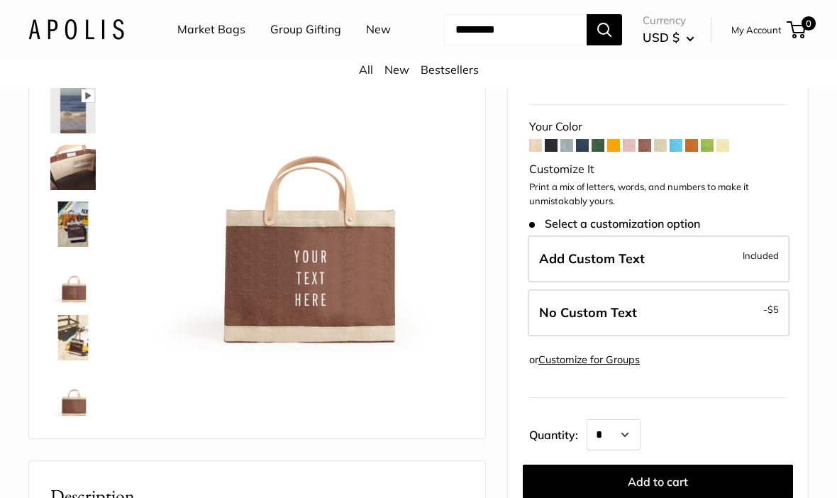
click at [60, 190] on img at bounding box center [72, 167] width 45 height 45
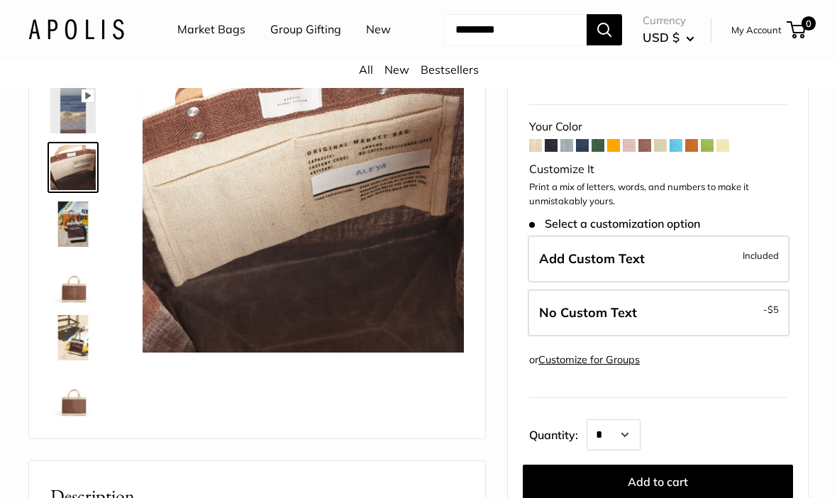
click at [67, 247] on img at bounding box center [72, 224] width 45 height 45
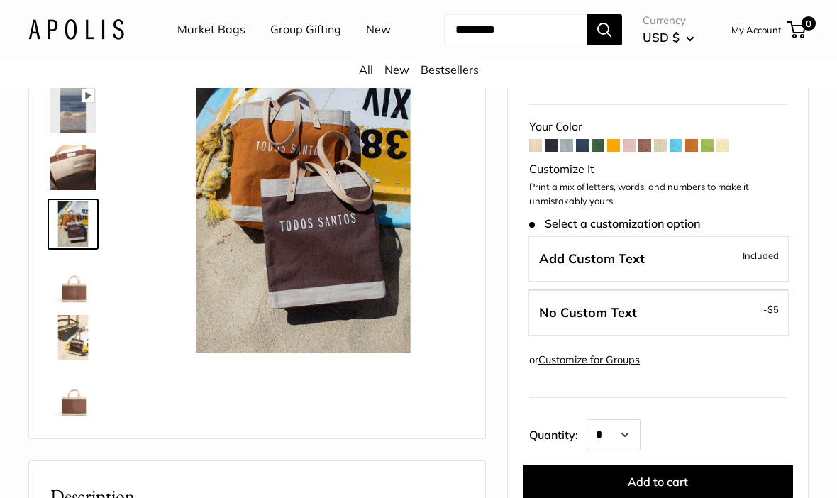
click at [62, 304] on img at bounding box center [72, 280] width 45 height 45
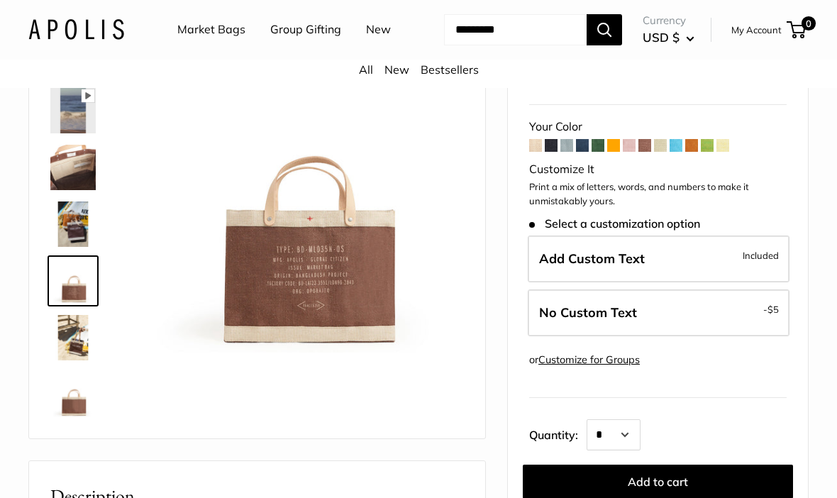
click at [75, 361] on img at bounding box center [72, 337] width 45 height 45
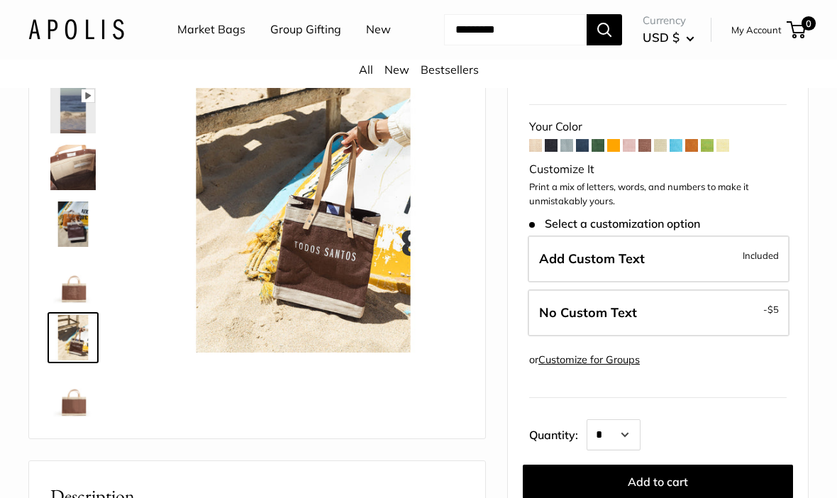
click at [66, 417] on img at bounding box center [72, 394] width 45 height 45
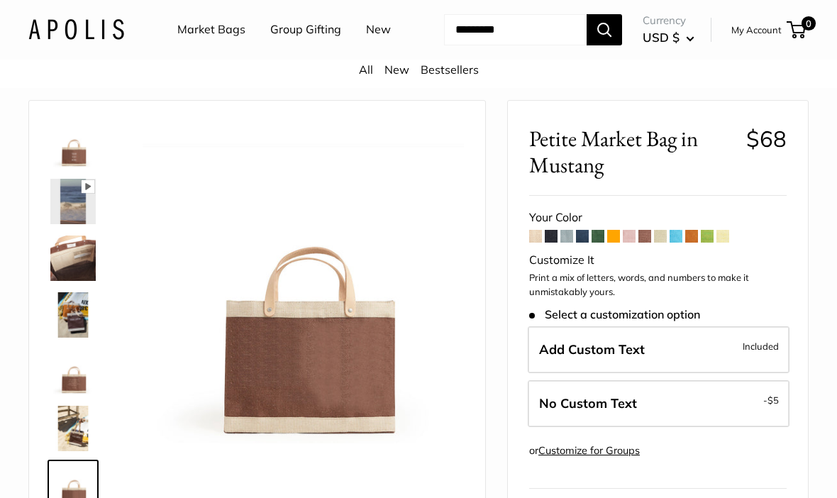
scroll to position [26, 0]
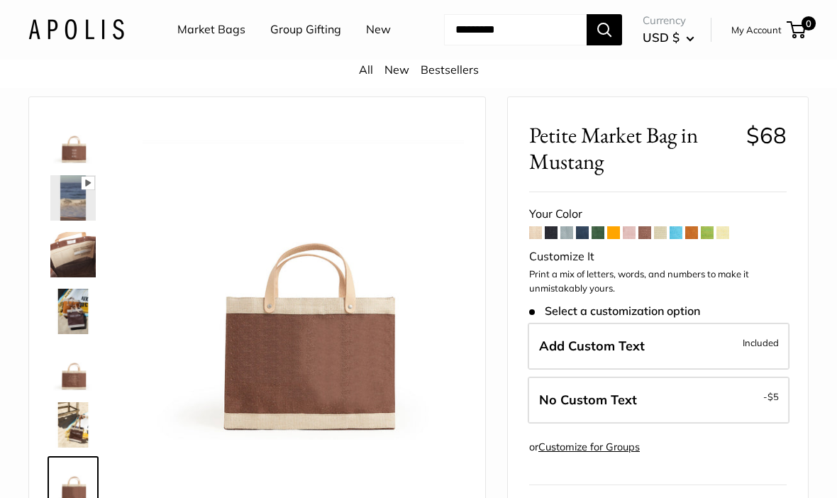
click at [586, 239] on span at bounding box center [582, 232] width 13 height 13
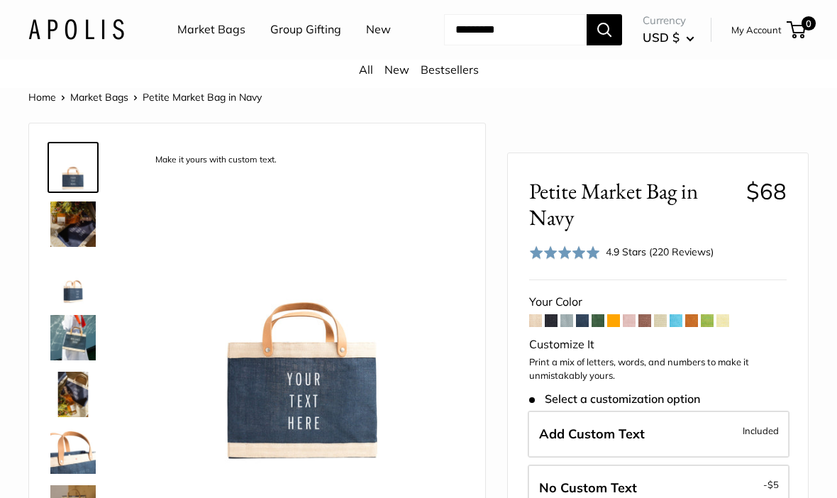
click at [599, 327] on span at bounding box center [598, 320] width 13 height 13
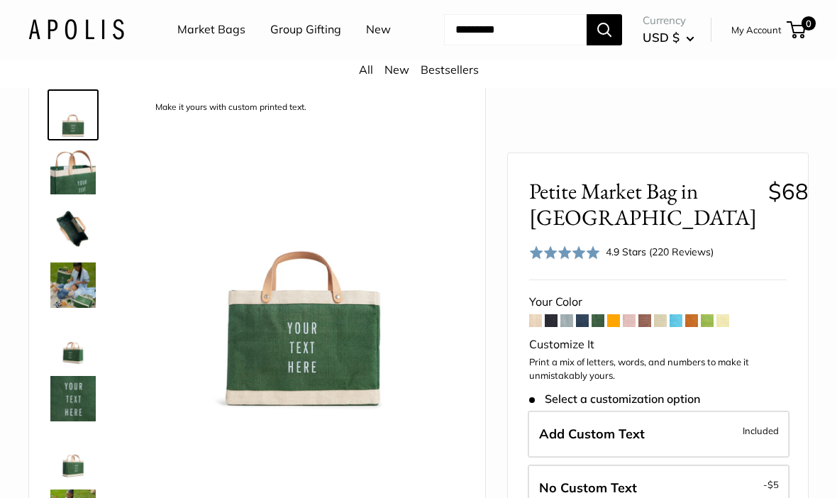
scroll to position [77, 0]
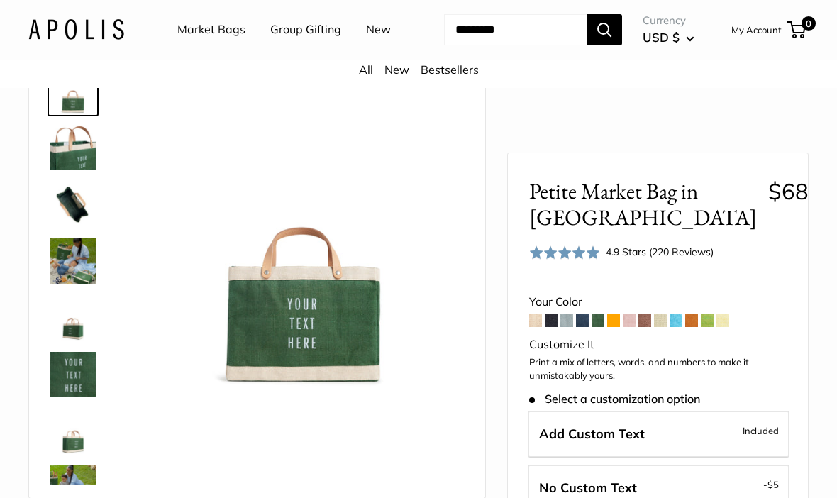
click at [71, 284] on img at bounding box center [72, 260] width 45 height 45
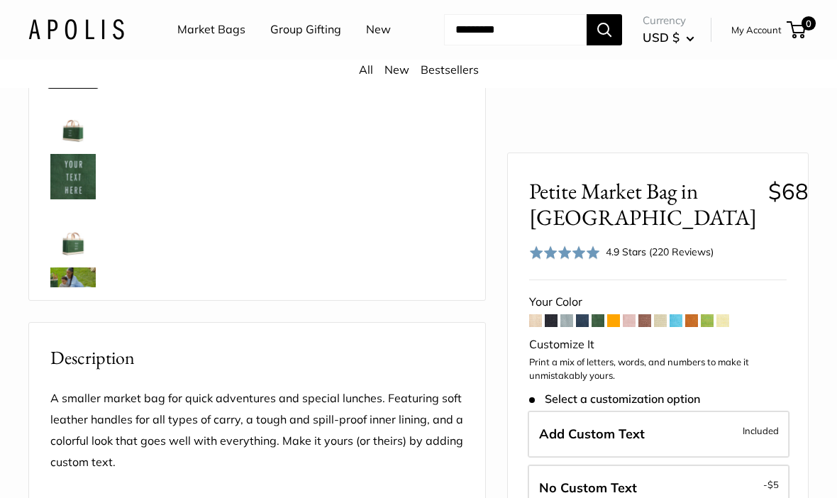
scroll to position [280, 0]
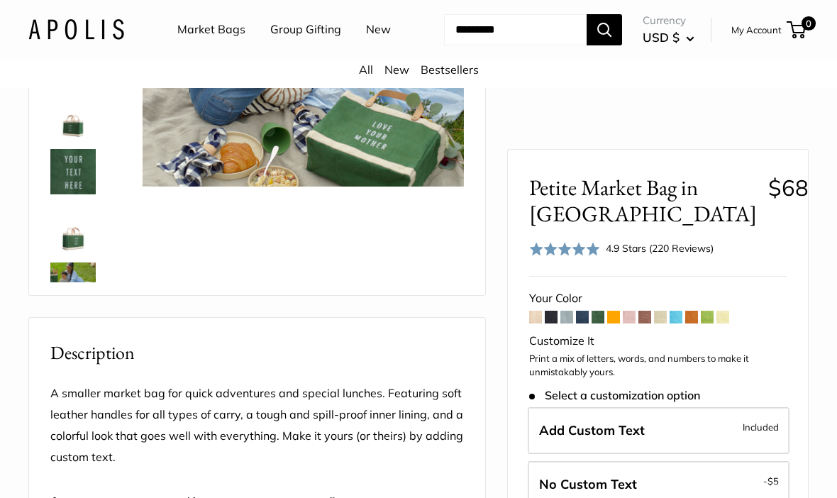
click at [70, 295] on div "Make it yours with custom printed text. Take it anywhere with easy-grip handles…" at bounding box center [257, 69] width 456 height 451
click at [70, 308] on img at bounding box center [72, 285] width 45 height 45
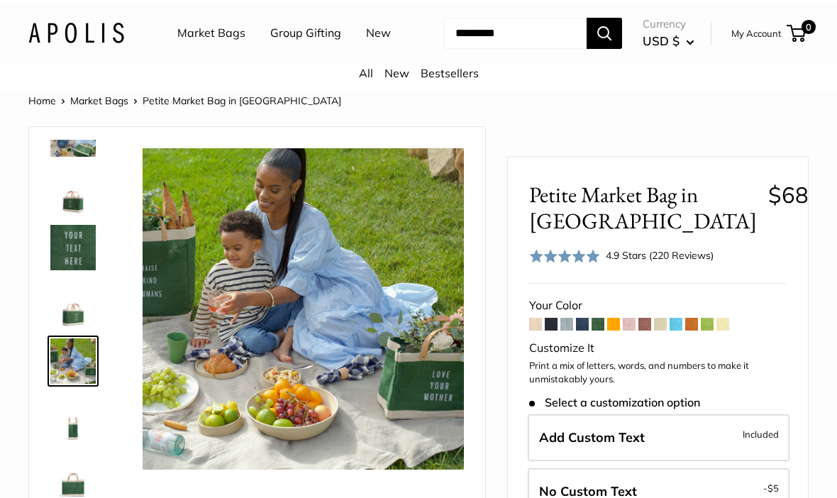
scroll to position [214, 0]
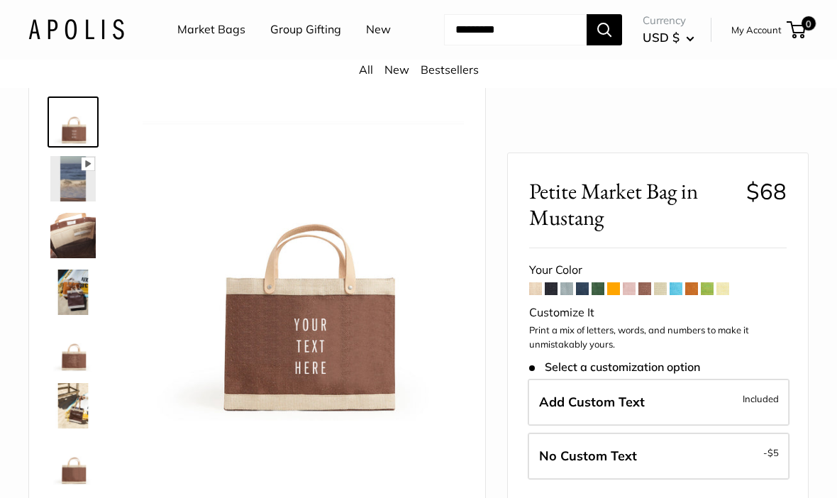
scroll to position [45, 0]
